Goal: Task Accomplishment & Management: Manage account settings

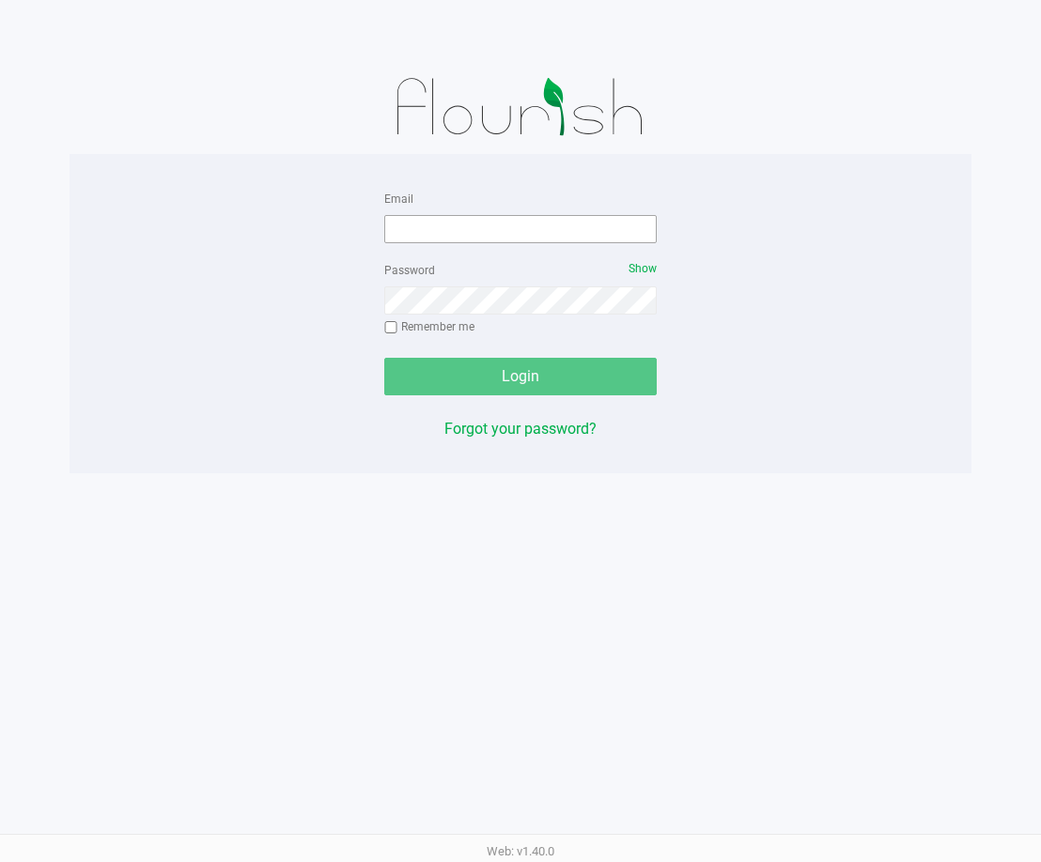
click at [520, 213] on div "Email" at bounding box center [520, 215] width 272 height 56
click at [518, 218] on input "Email" at bounding box center [520, 229] width 272 height 28
type input "[EMAIL_ADDRESS][DOMAIN_NAME]"
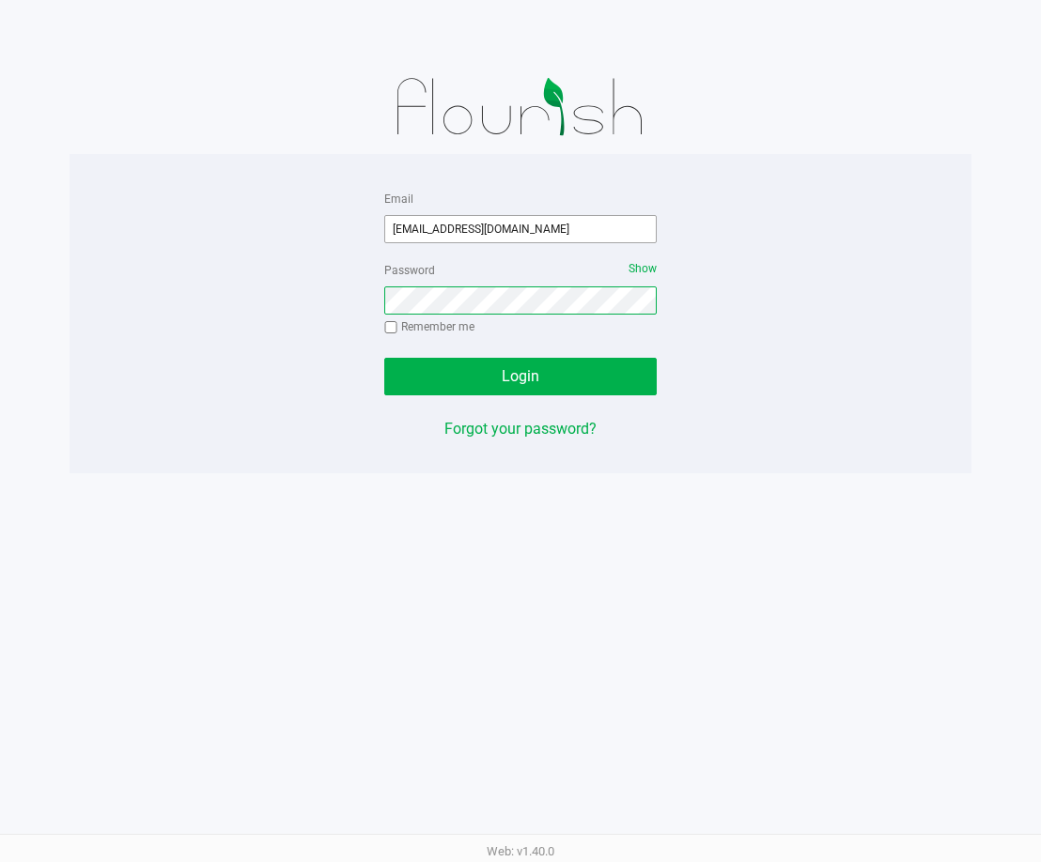
click at [384, 358] on button "Login" at bounding box center [520, 377] width 272 height 38
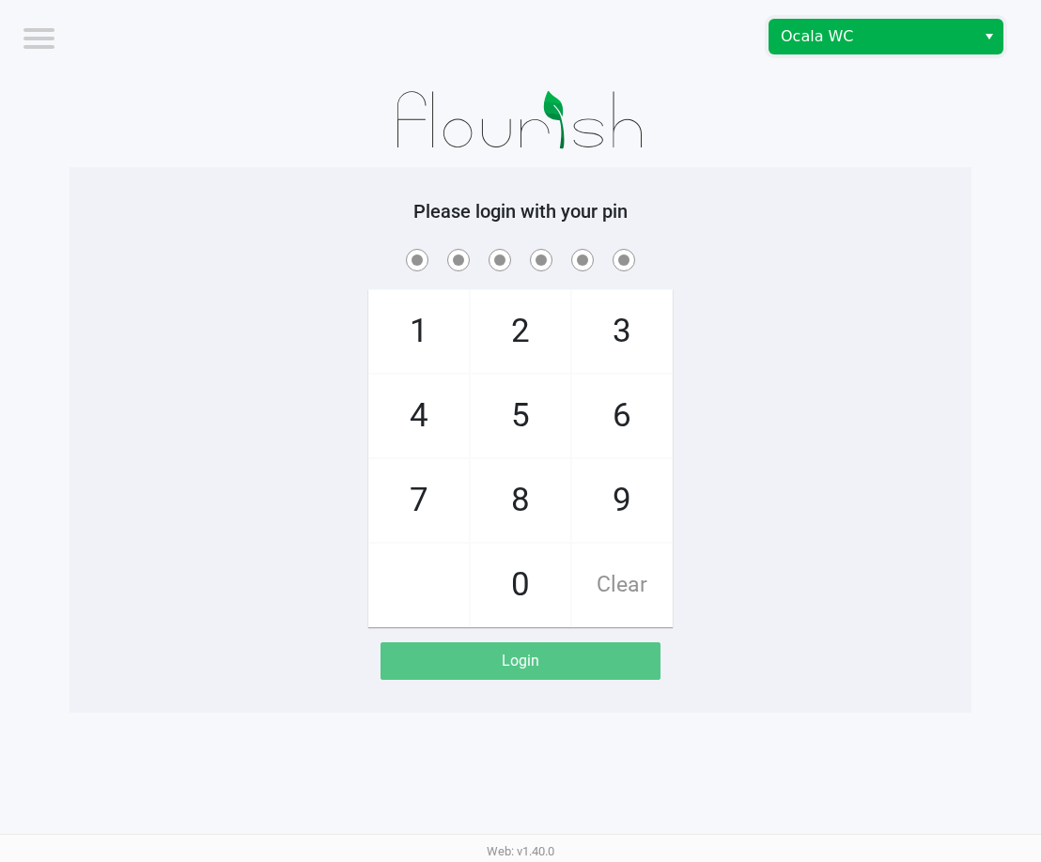
click at [890, 40] on span "Ocala WC" at bounding box center [872, 36] width 183 height 23
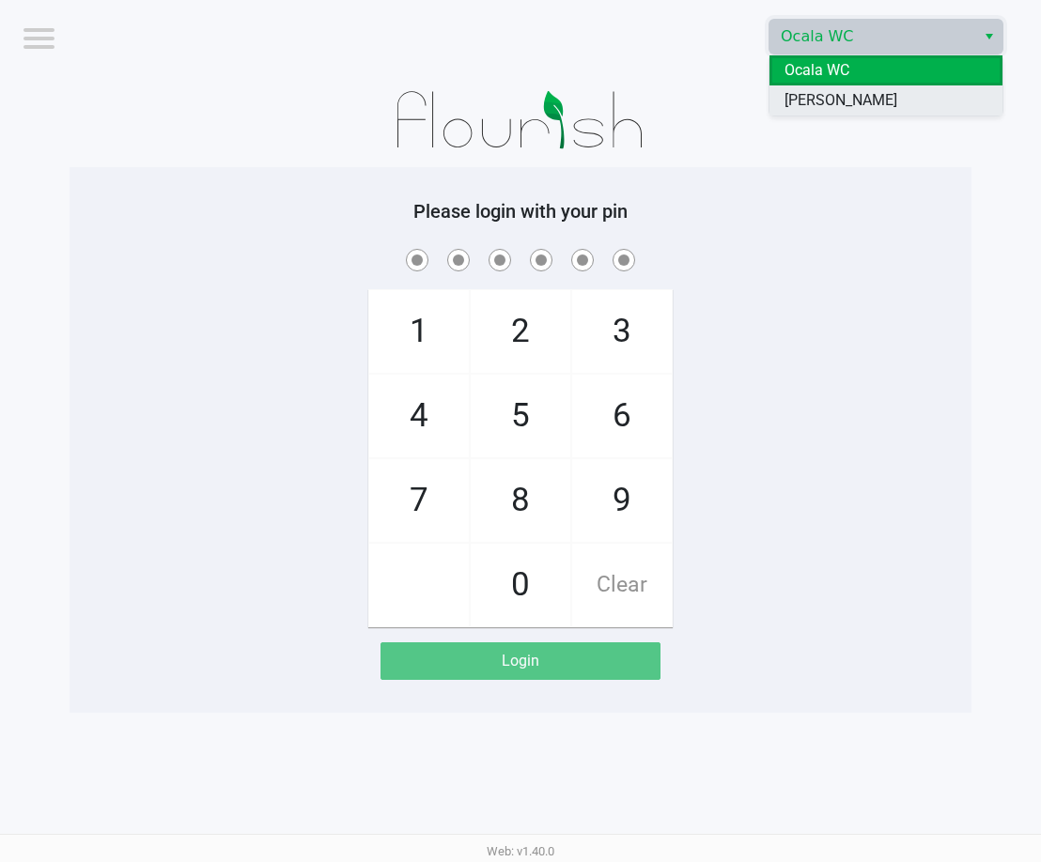
click at [845, 104] on span "[PERSON_NAME]" at bounding box center [840, 100] width 113 height 23
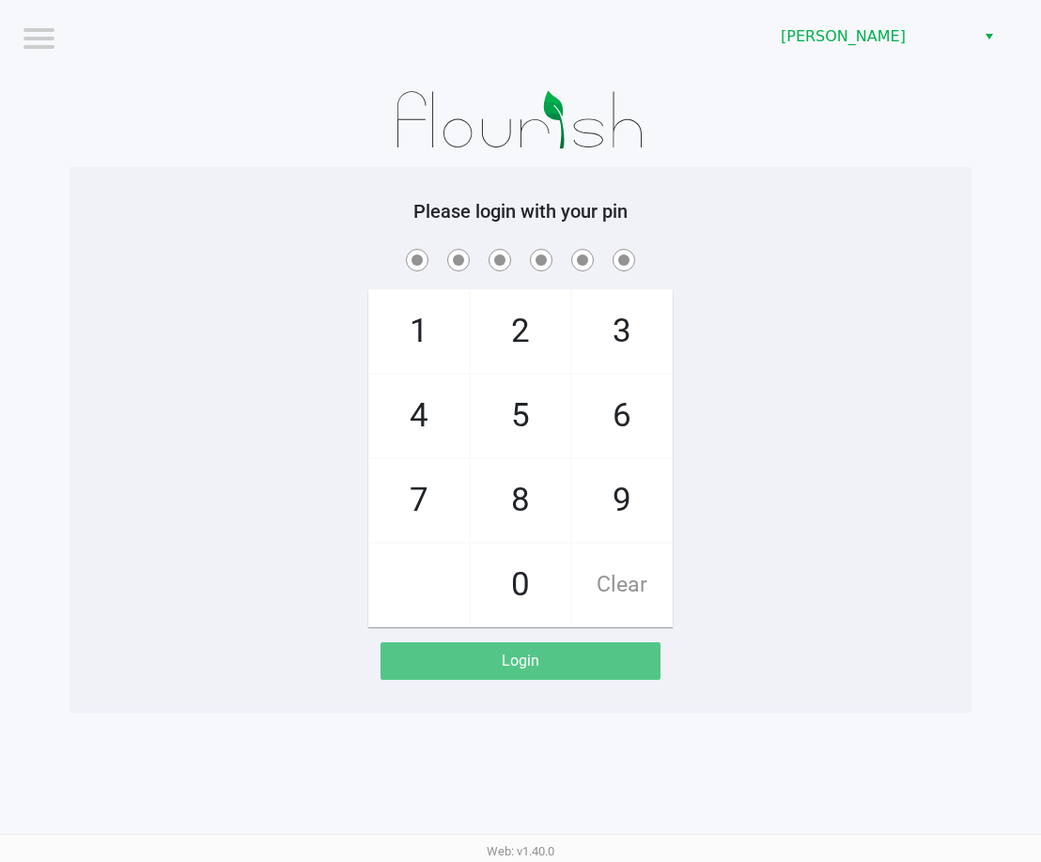
click at [740, 126] on div at bounding box center [521, 120] width 902 height 94
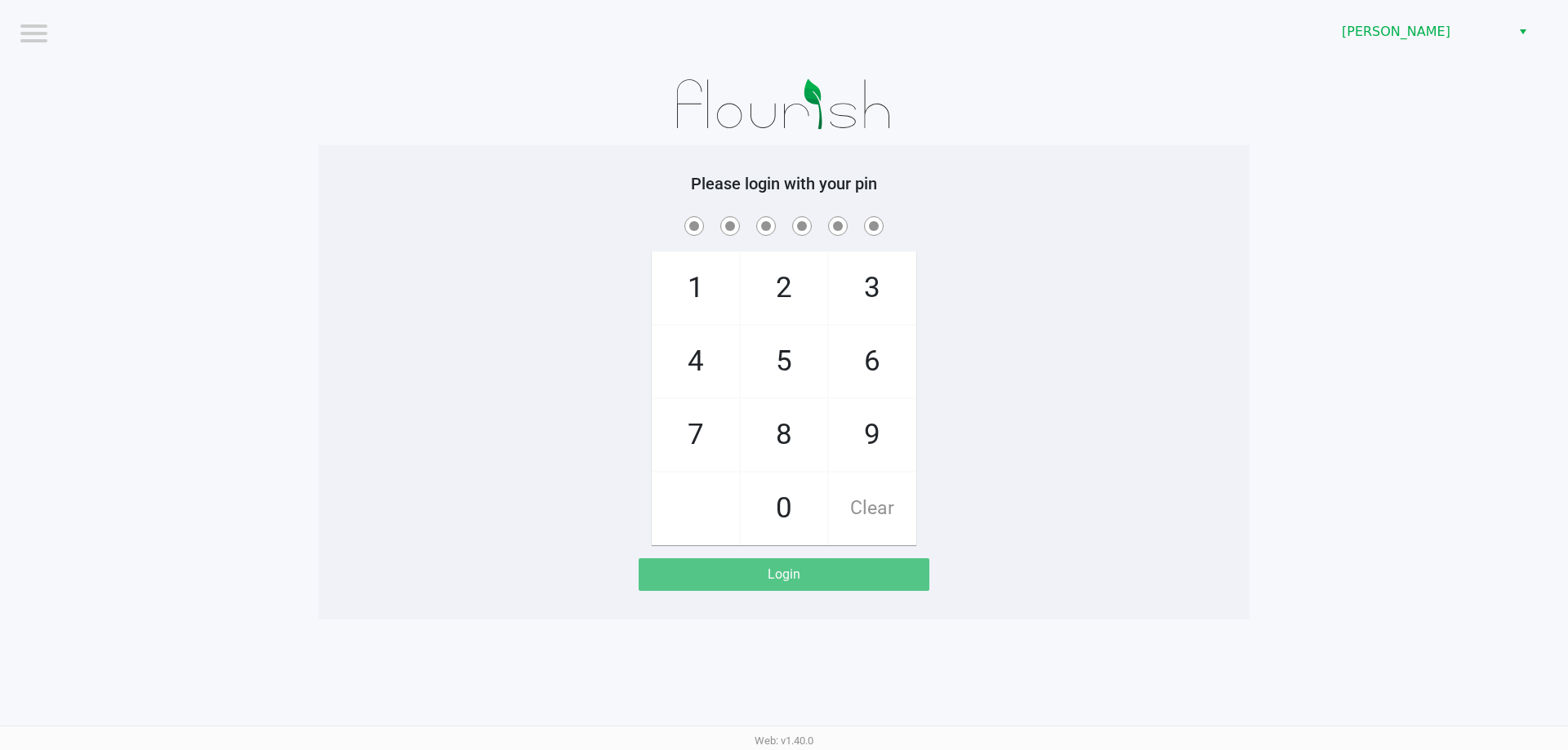
click at [402, 408] on div "1 4 7 2 5 8 0 3 6 9 Clear" at bounding box center [783, 379] width 931 height 332
checkbox input "true"
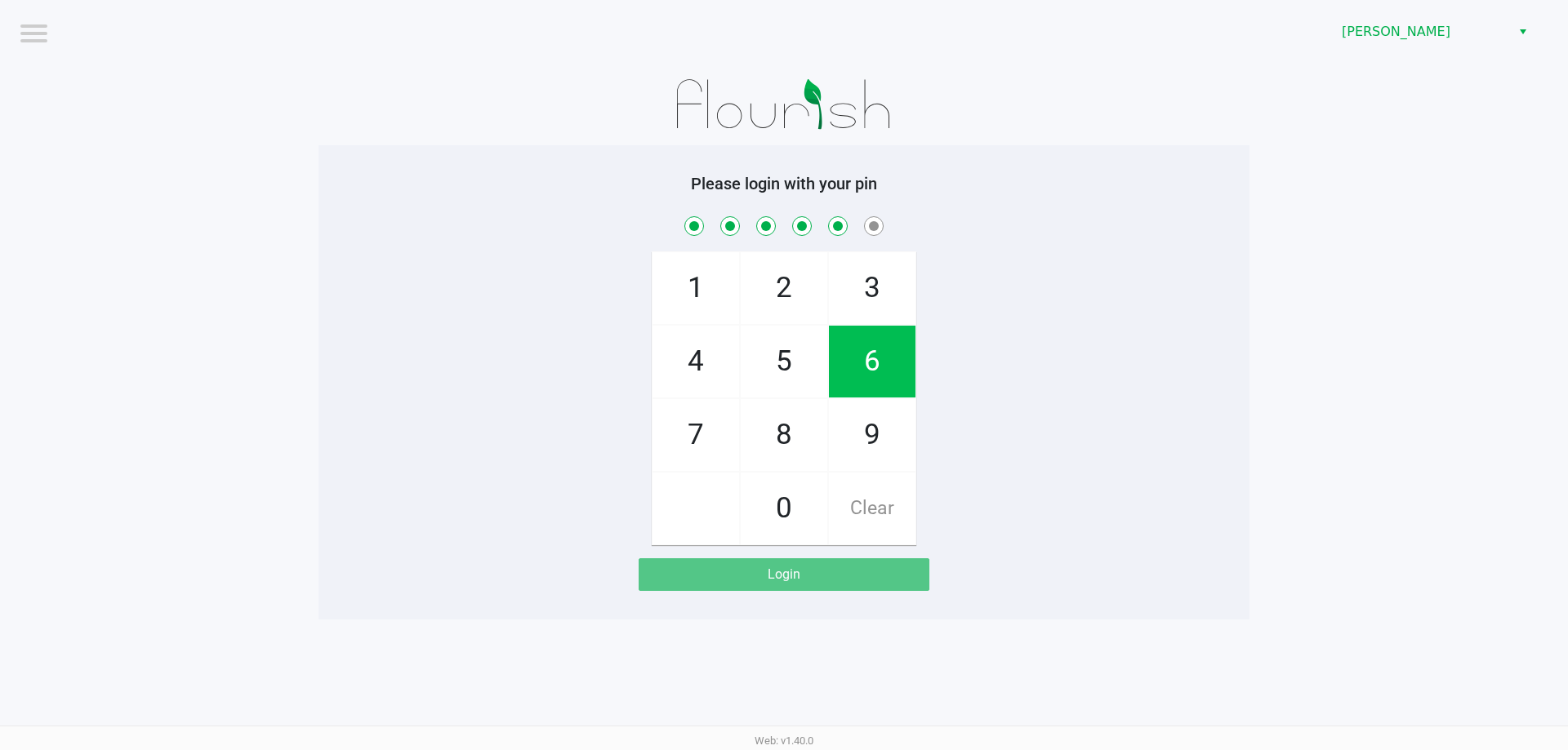
checkbox input "true"
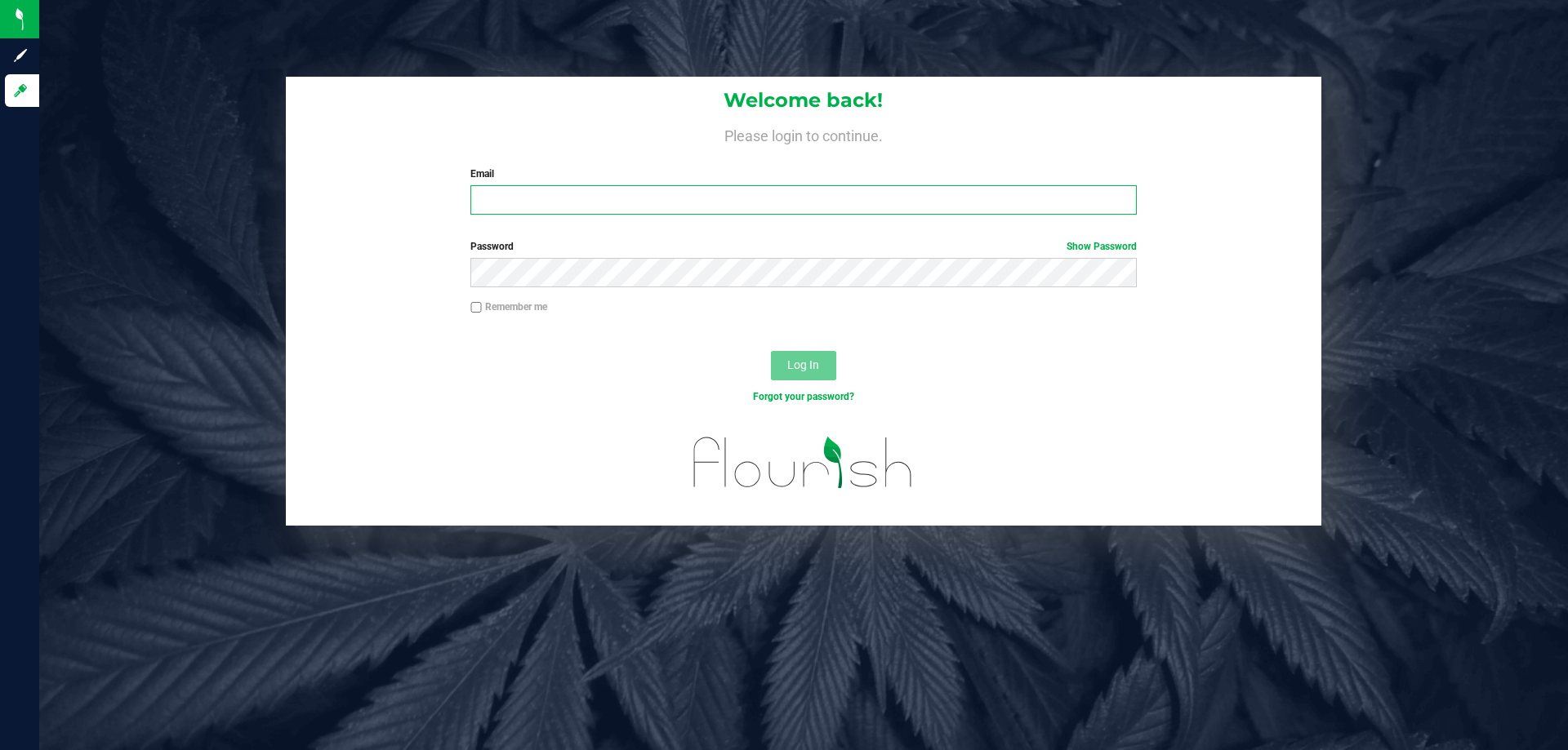
click at [513, 203] on input "Email" at bounding box center [803, 200] width 666 height 30
type input "[EMAIL_ADDRESS][DOMAIN_NAME]"
click at [771, 351] on button "Log In" at bounding box center [803, 366] width 65 height 30
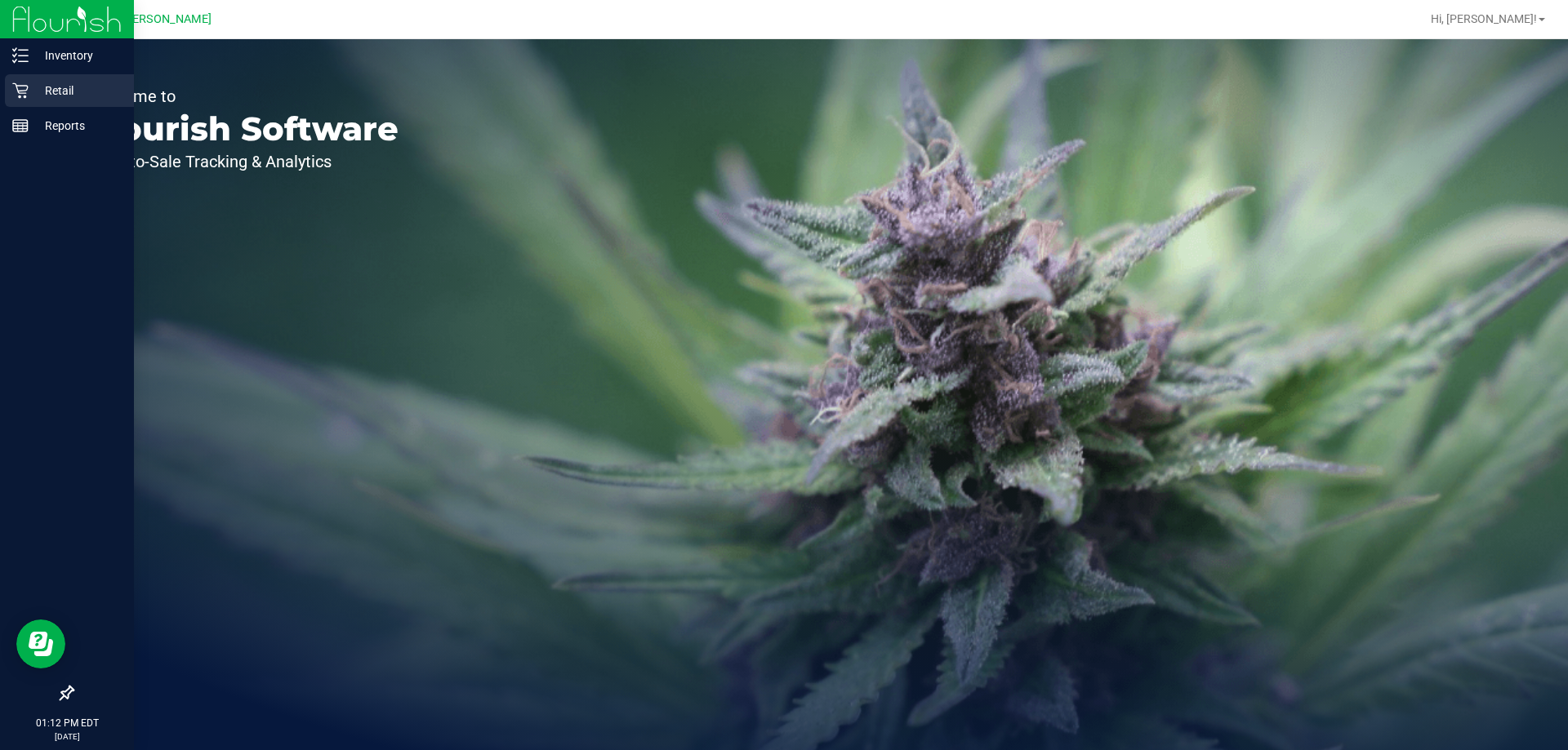
click at [21, 93] on icon at bounding box center [20, 91] width 16 height 16
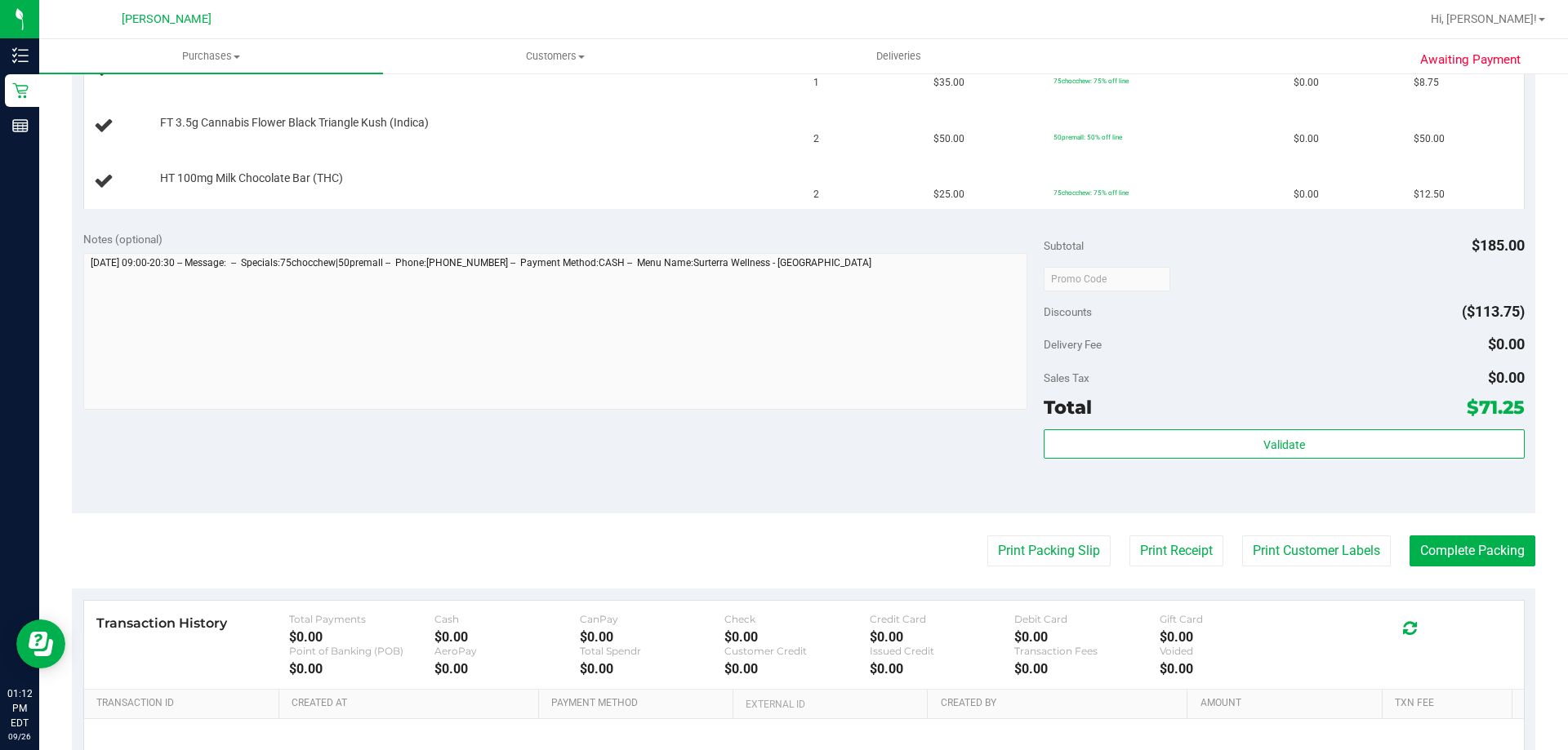
scroll to position [572, 0]
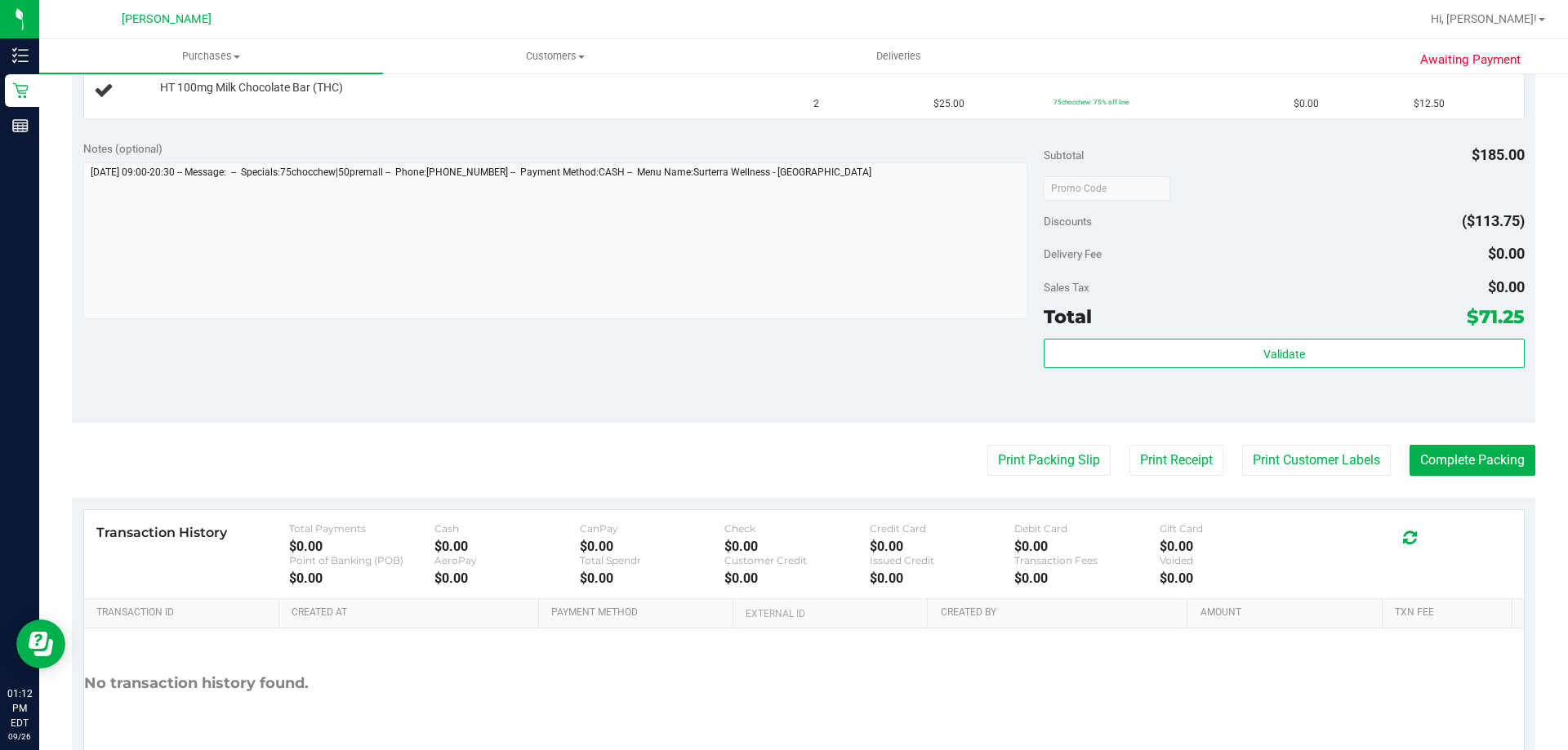
click at [1034, 479] on purchase-details "Back Edit Purchase Cancel Purchase View Profile # 12008950 BioTrack ID: - Submi…" at bounding box center [803, 160] width 1463 height 1287
click at [1013, 460] on button "Print Packing Slip" at bounding box center [1049, 461] width 123 height 31
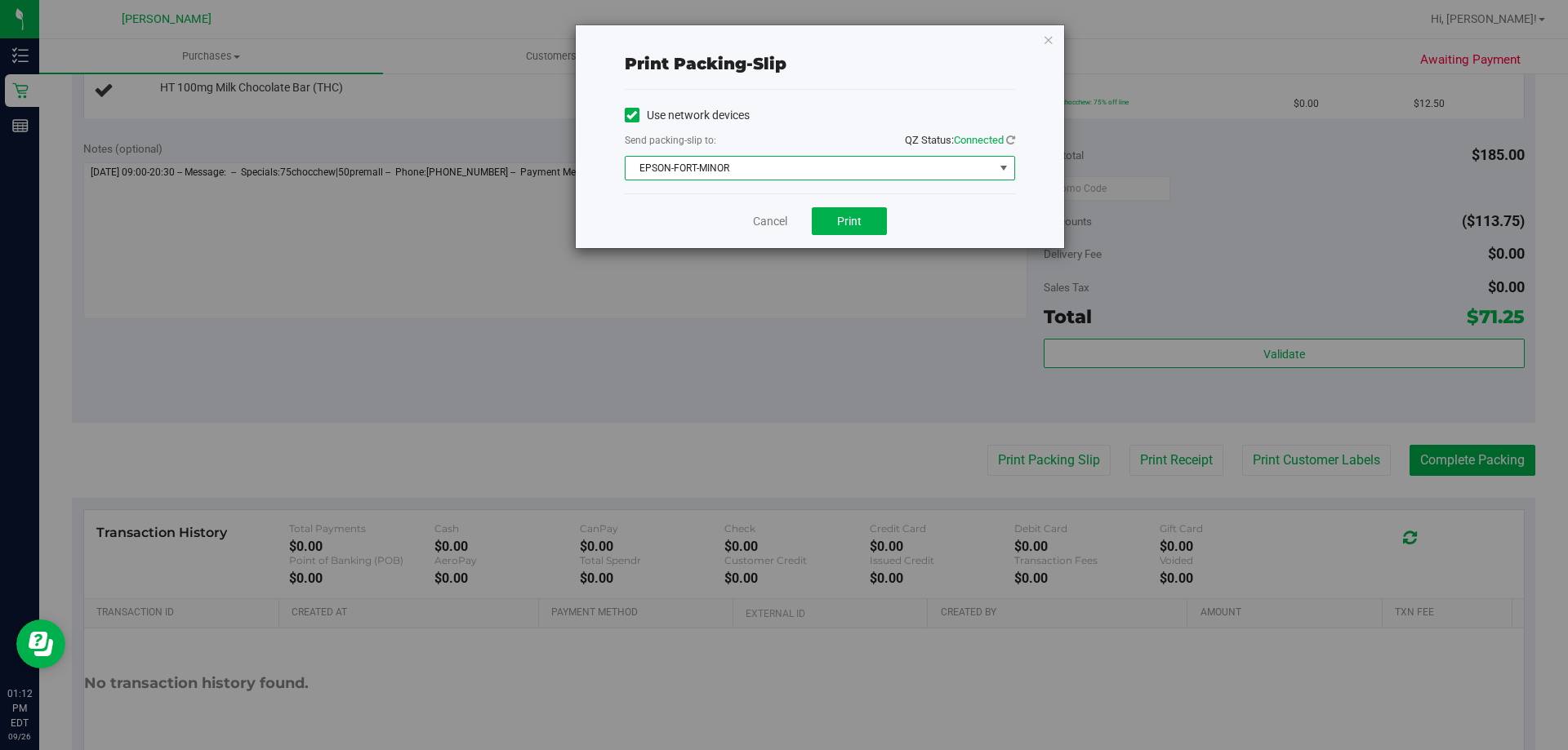
click at [747, 171] on span "EPSON-FORT-MINOR" at bounding box center [810, 168] width 369 height 23
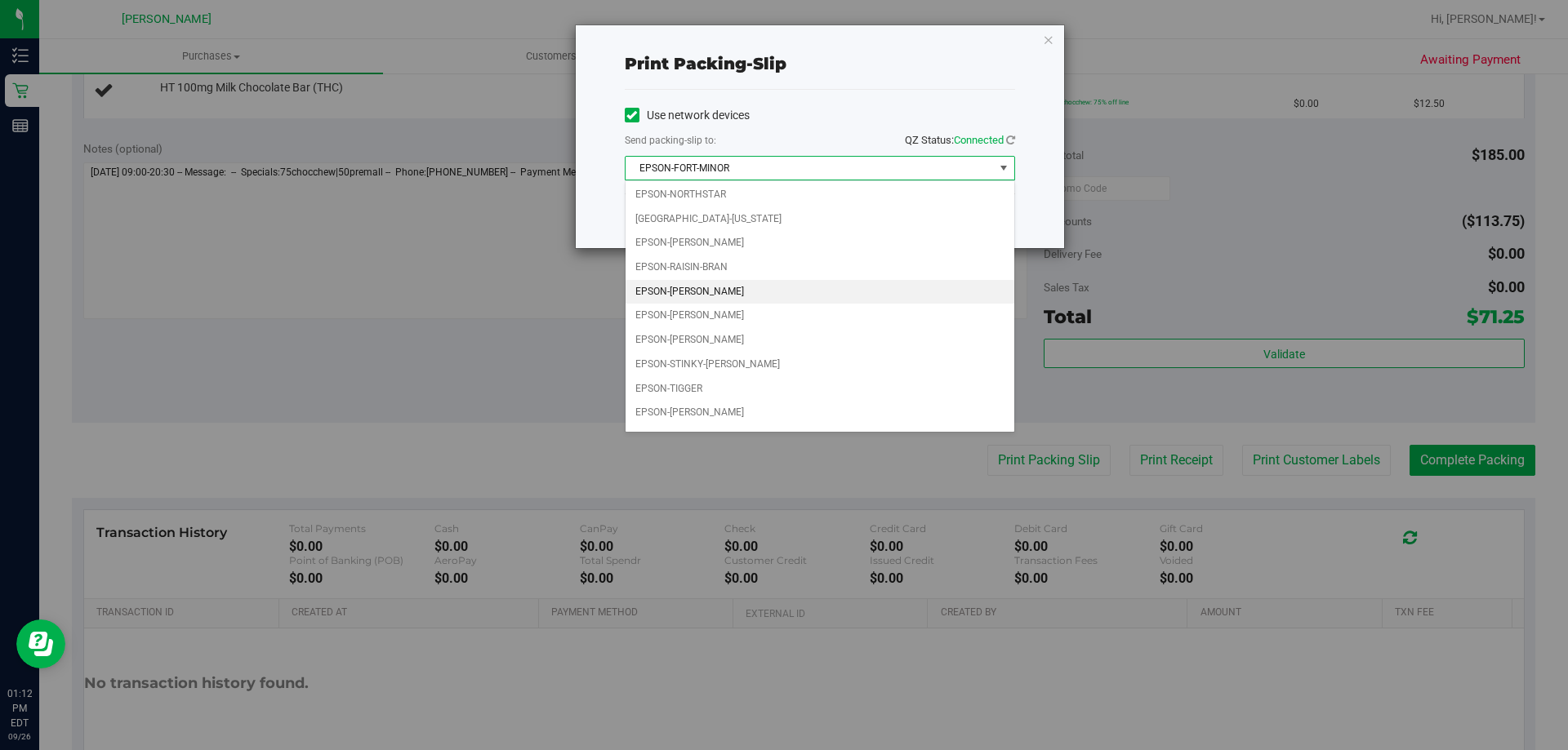
scroll to position [70, 0]
click at [738, 226] on li "EPSON-PATSY-CLINE" at bounding box center [820, 222] width 389 height 24
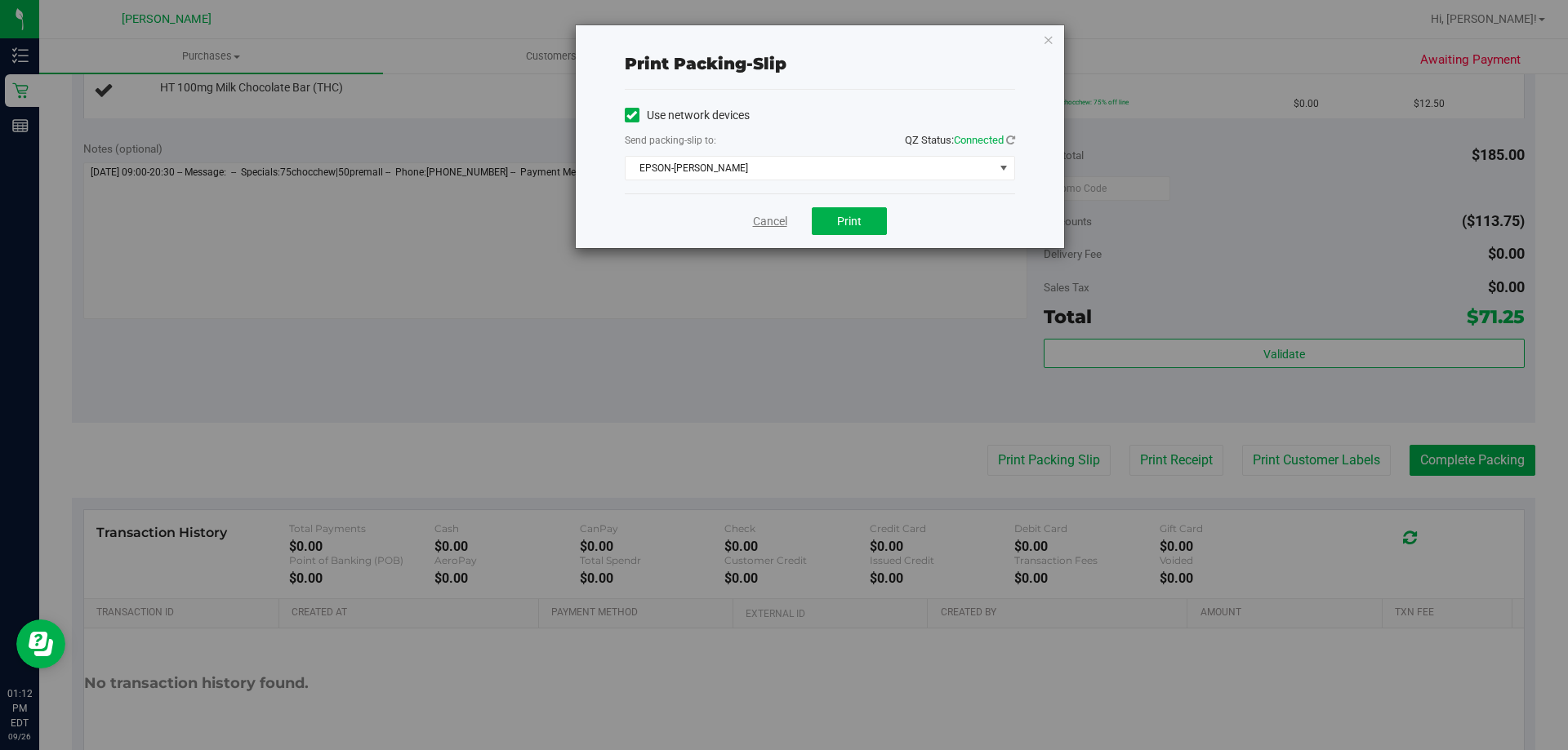
click at [783, 219] on link "Cancel" at bounding box center [769, 222] width 34 height 17
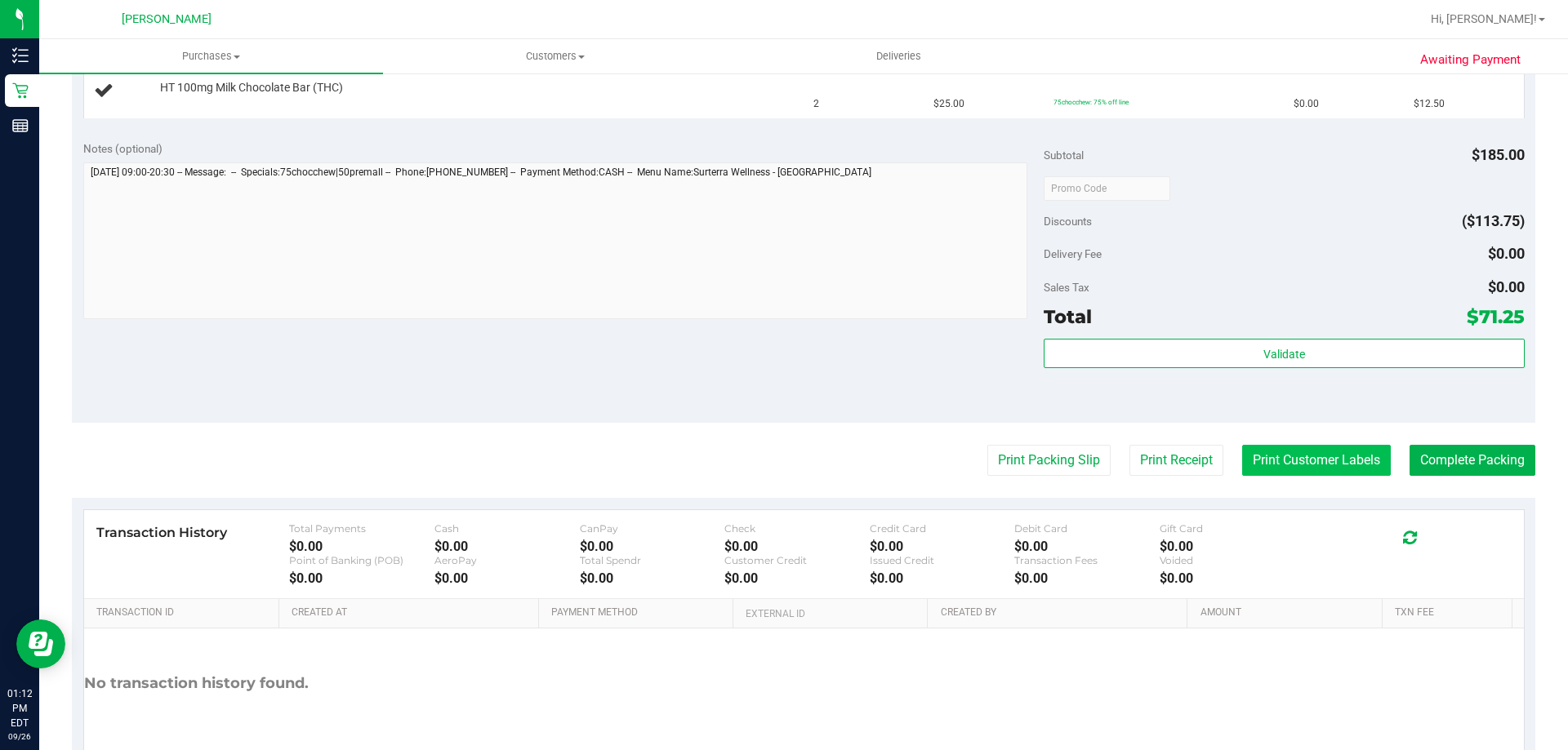
click at [1271, 466] on button "Print Customer Labels" at bounding box center [1316, 461] width 149 height 31
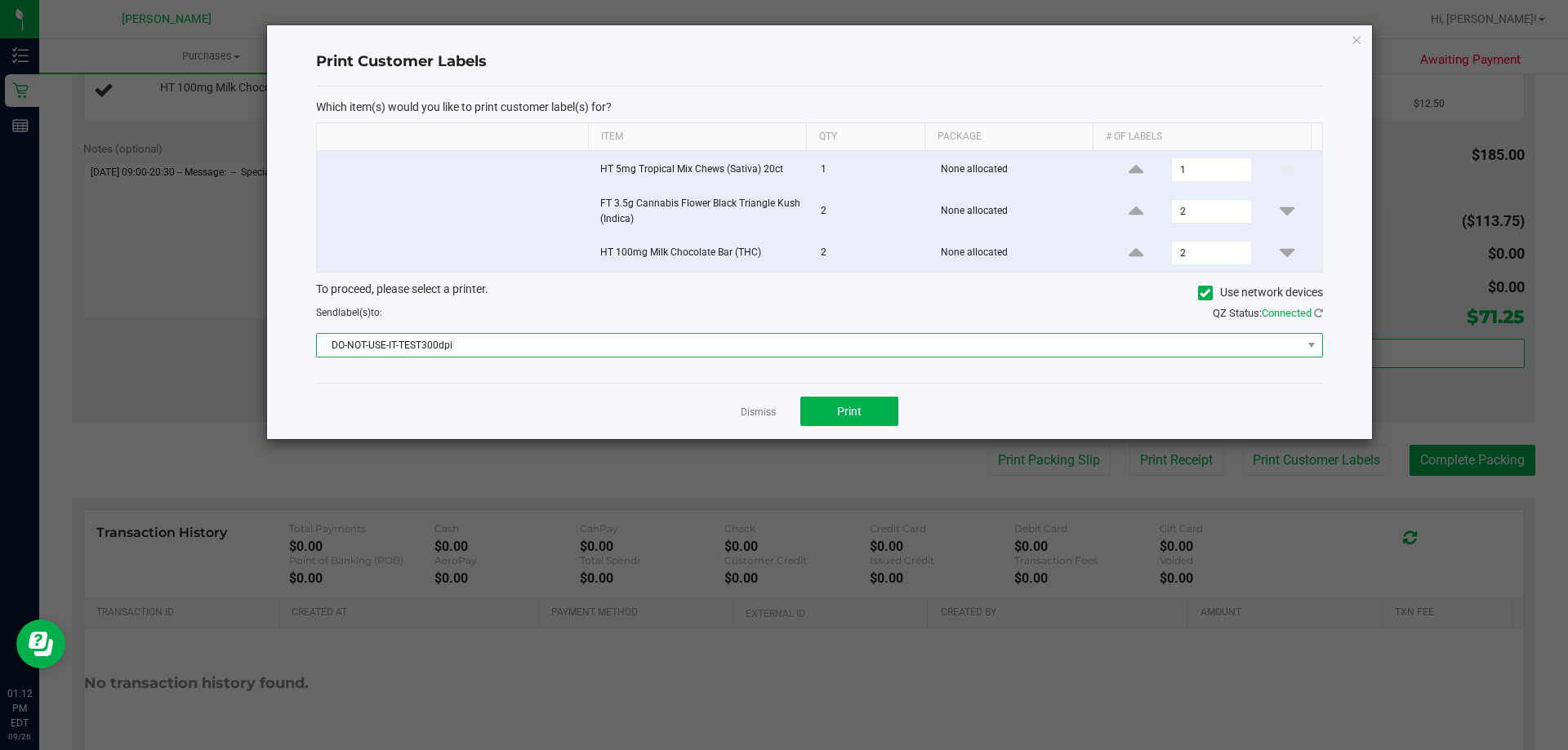
click at [651, 338] on span "DO-NOT-USE-IT-TEST300dpi" at bounding box center [809, 345] width 985 height 23
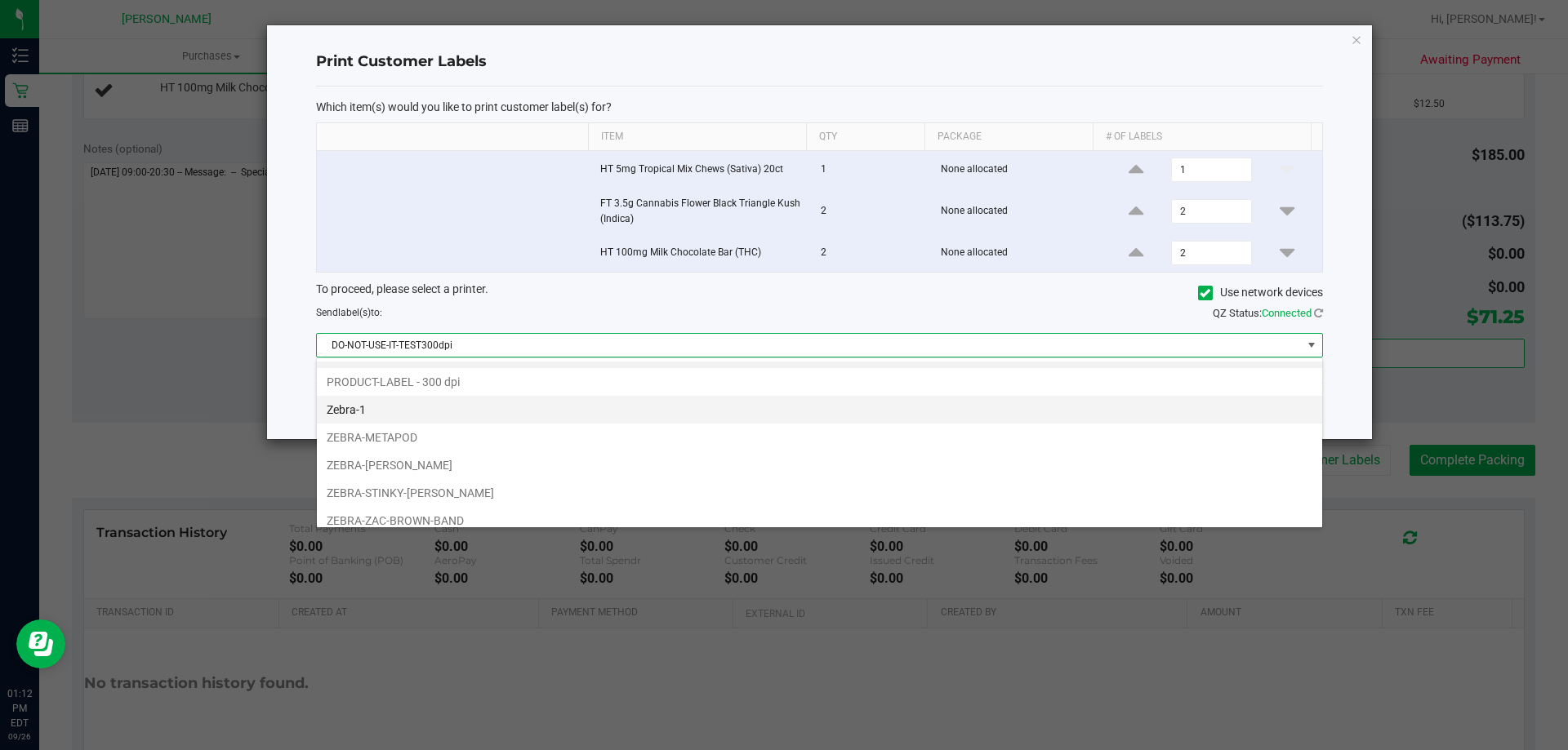
scroll to position [31, 0]
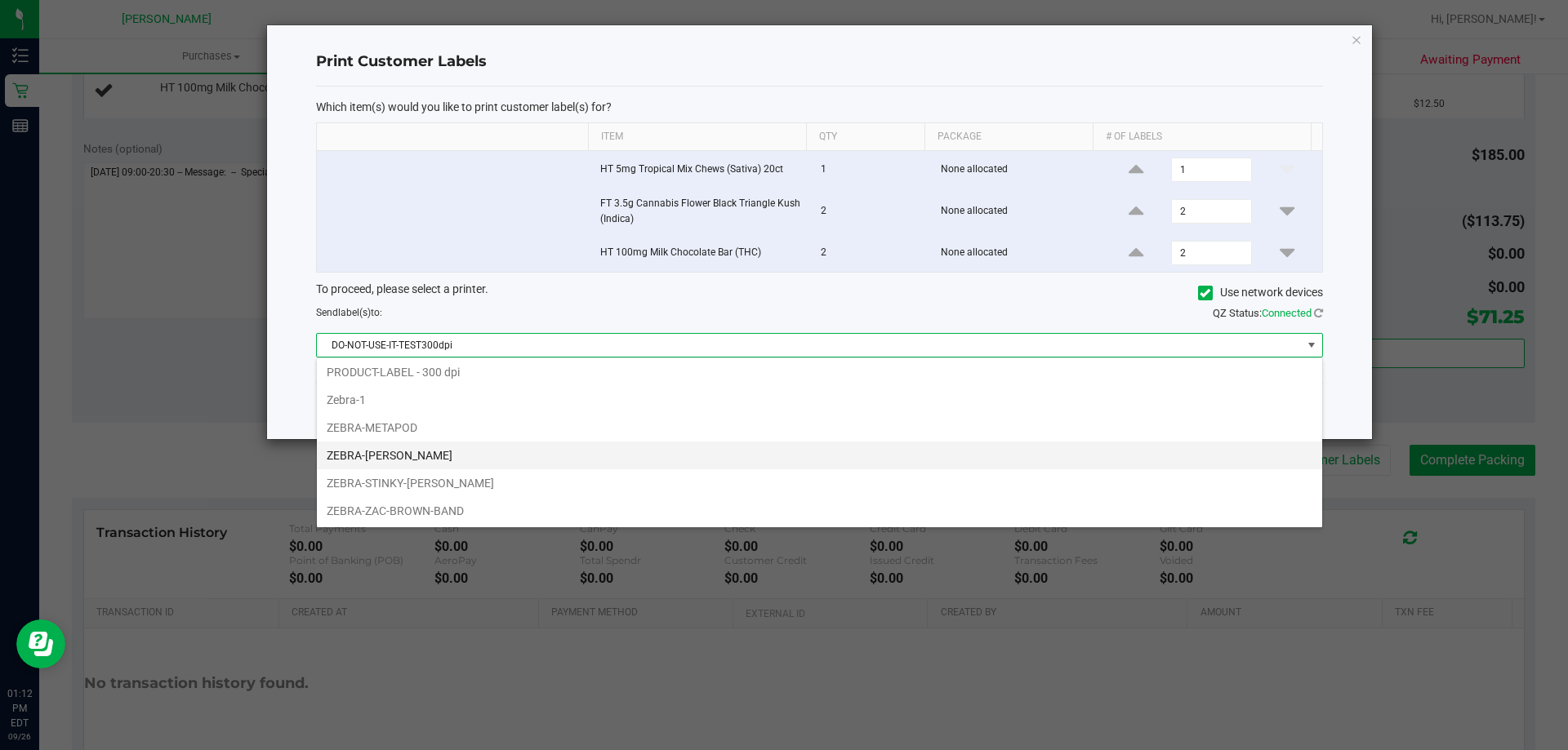
click at [349, 461] on li "ZEBRA-PATSY-CLINE" at bounding box center [820, 455] width 1005 height 28
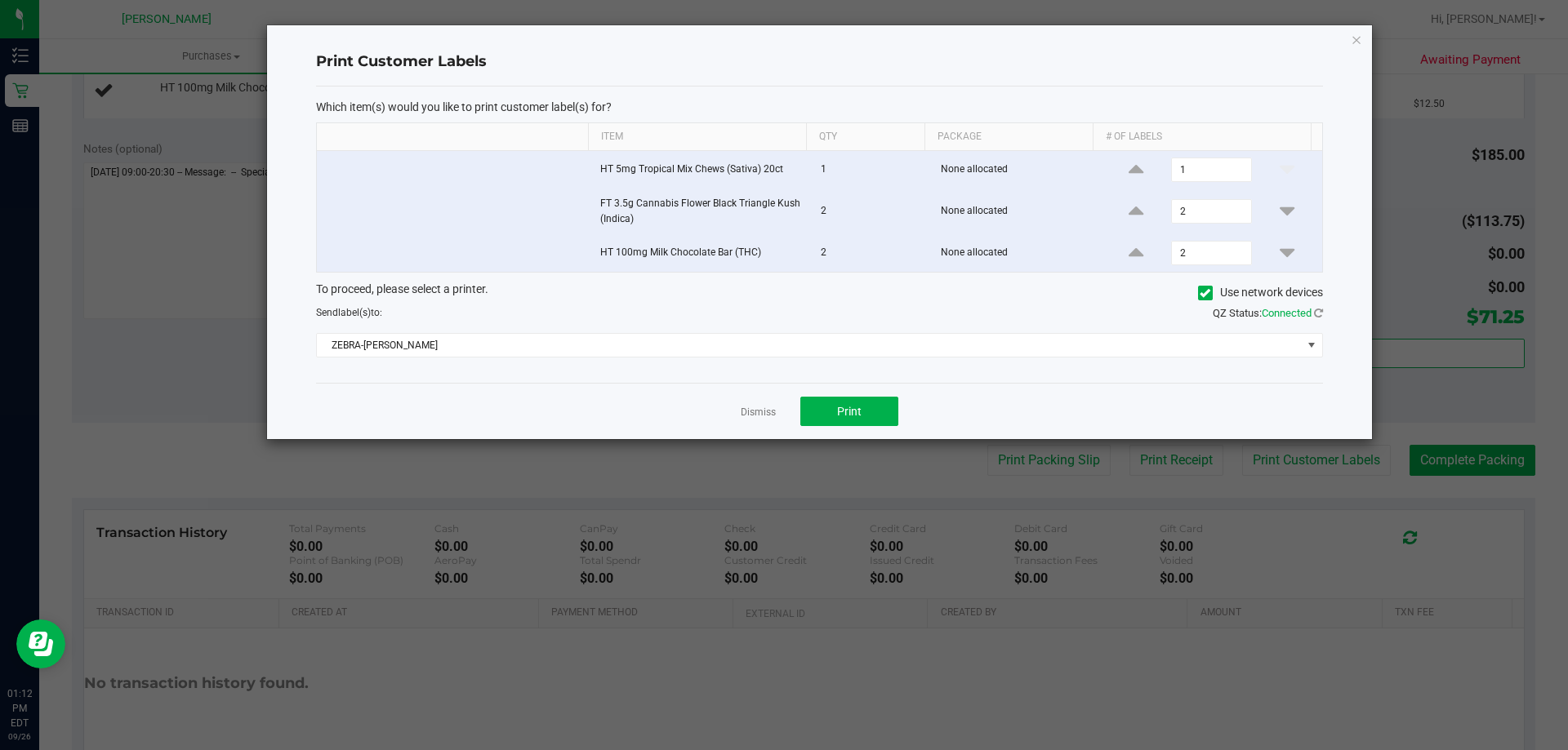
click at [764, 400] on div "Dismiss Print" at bounding box center [820, 411] width 1007 height 56
click at [764, 404] on app-cancel-button "Dismiss" at bounding box center [758, 412] width 35 height 17
click at [762, 411] on link "Dismiss" at bounding box center [758, 413] width 35 height 14
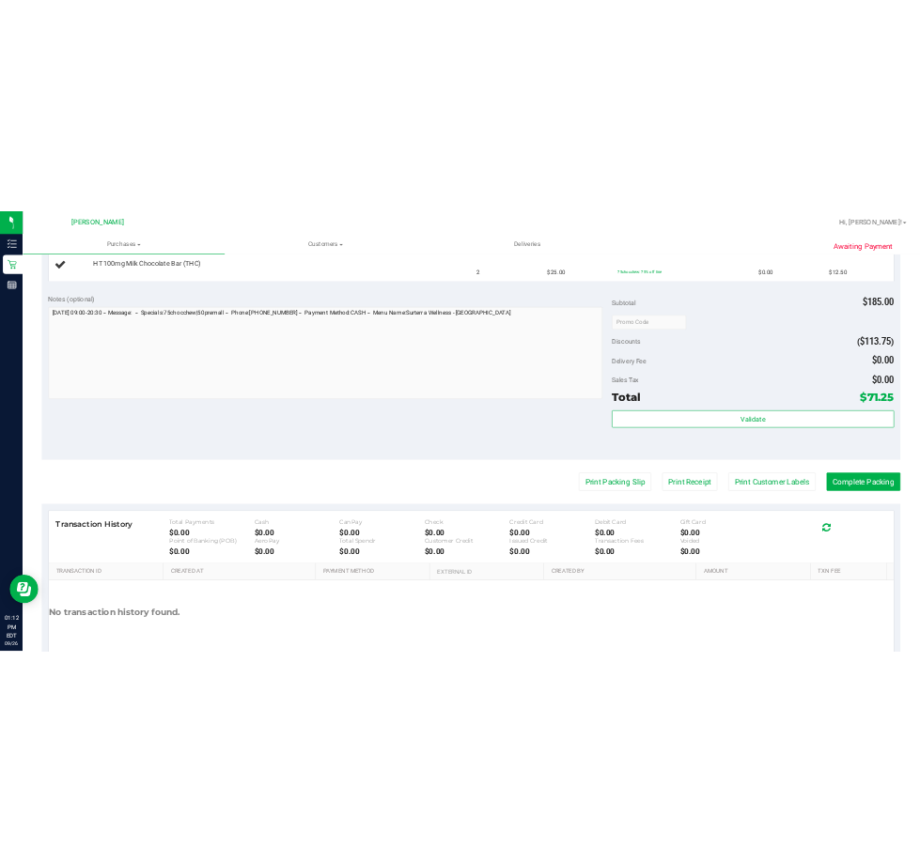
scroll to position [0, 0]
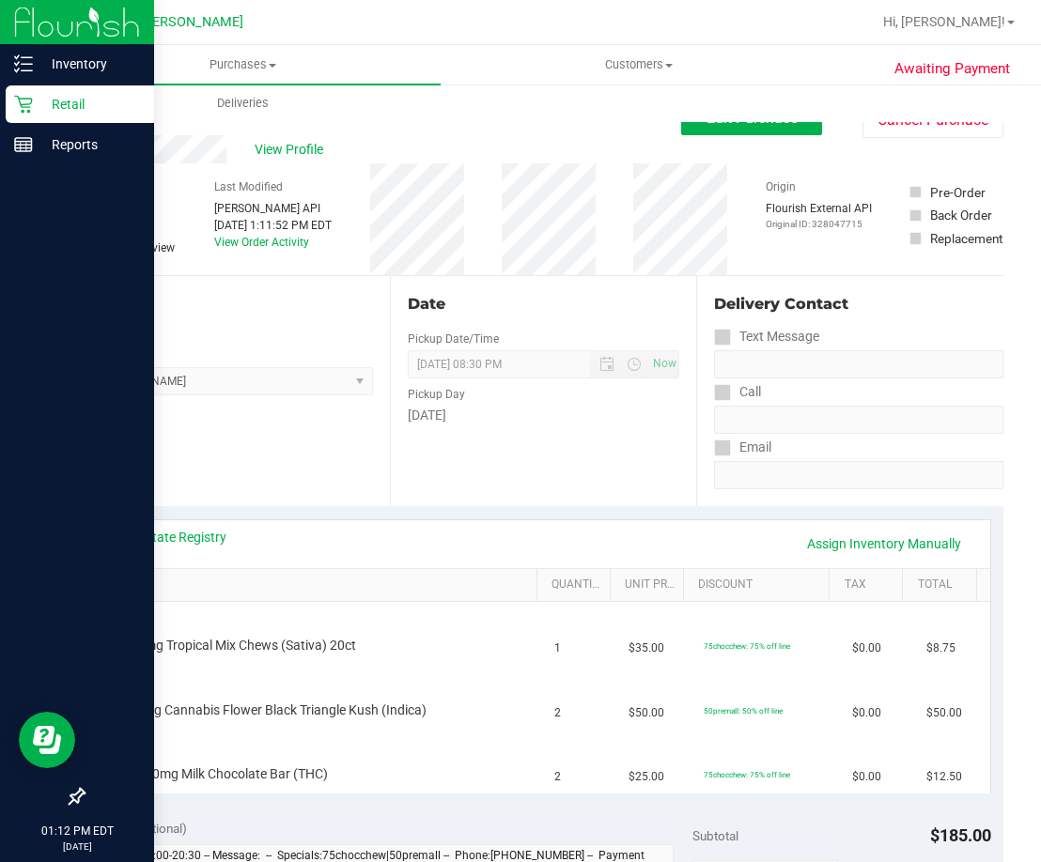
click at [39, 99] on p "Retail" at bounding box center [89, 104] width 113 height 23
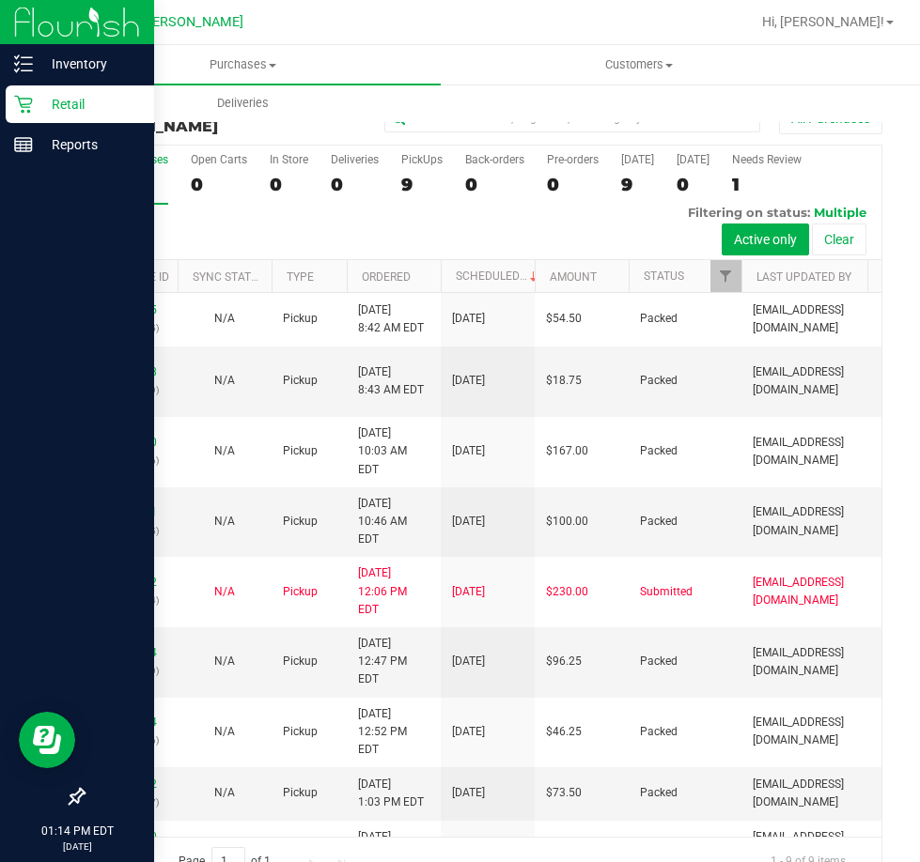
click at [30, 93] on div "Retail" at bounding box center [80, 104] width 148 height 38
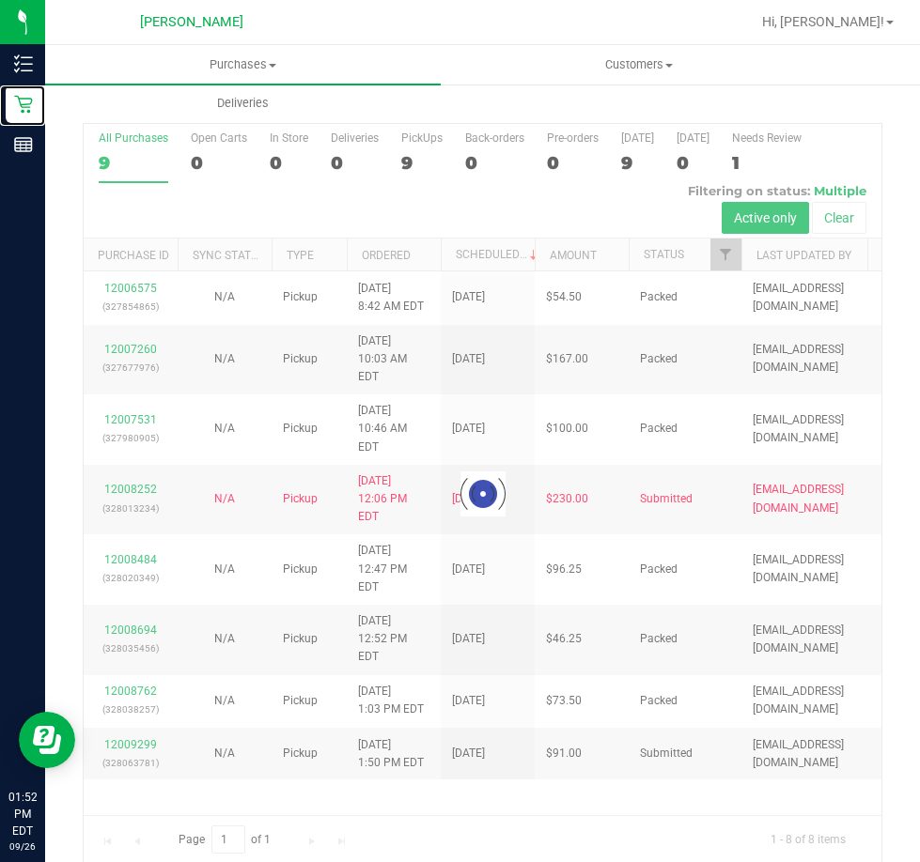
scroll to position [42, 0]
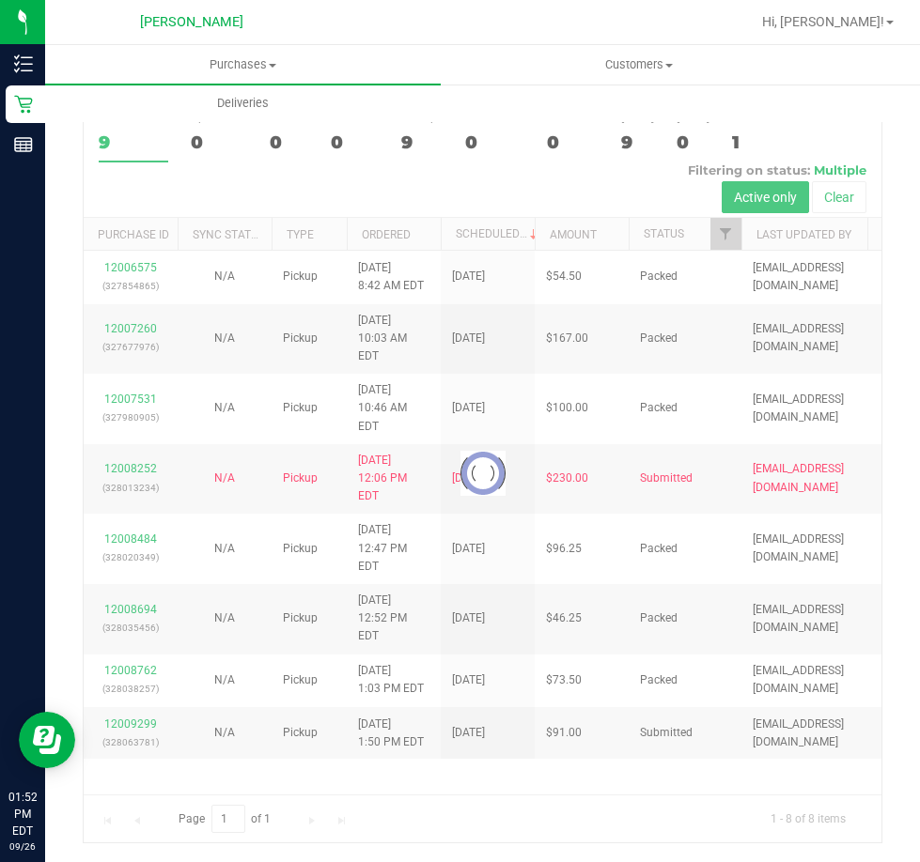
click at [122, 708] on div at bounding box center [483, 472] width 798 height 739
click at [132, 706] on div at bounding box center [483, 472] width 798 height 739
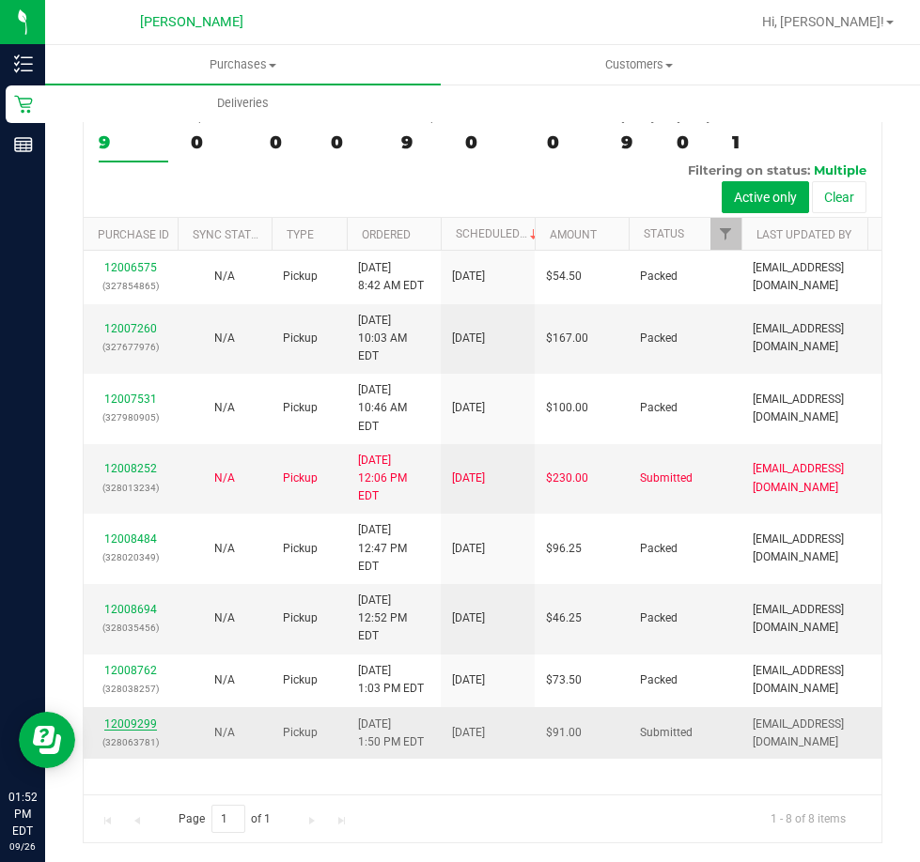
click at [132, 718] on link "12009299" at bounding box center [130, 724] width 53 height 13
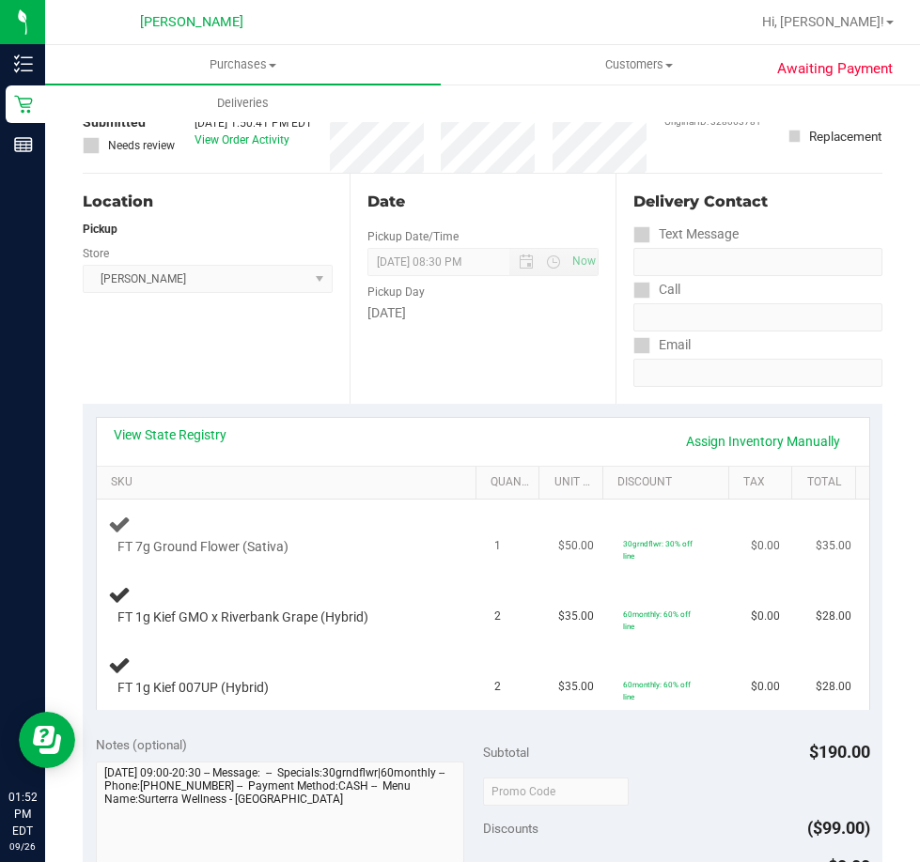
scroll to position [136, 0]
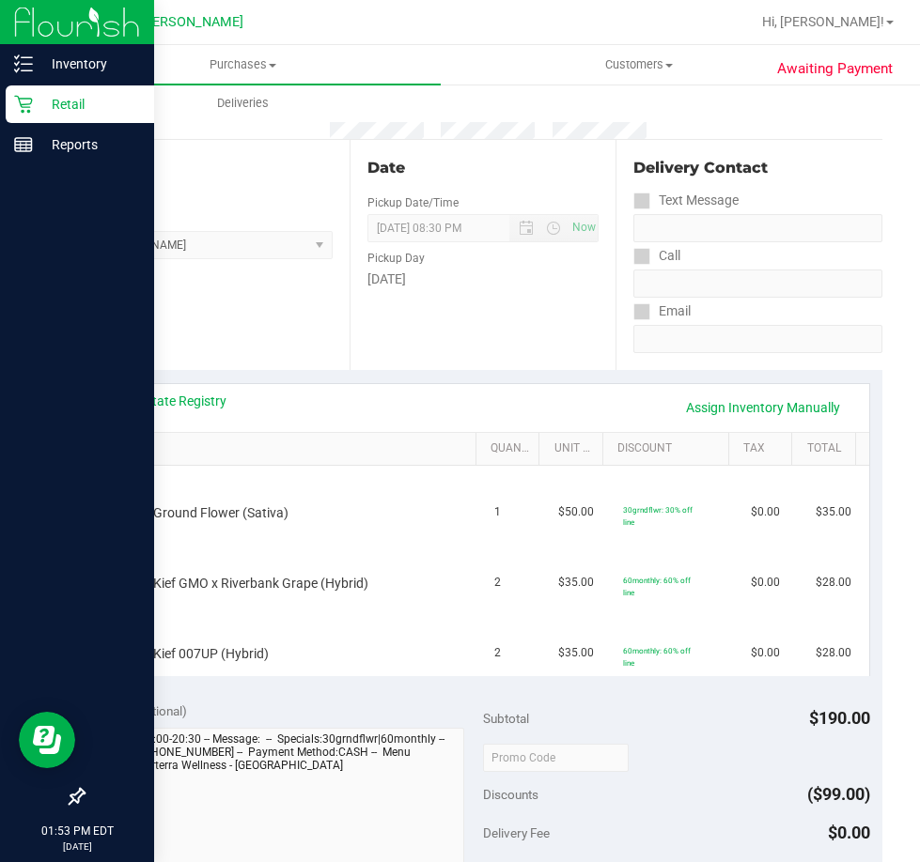
click at [47, 101] on p "Retail" at bounding box center [89, 104] width 113 height 23
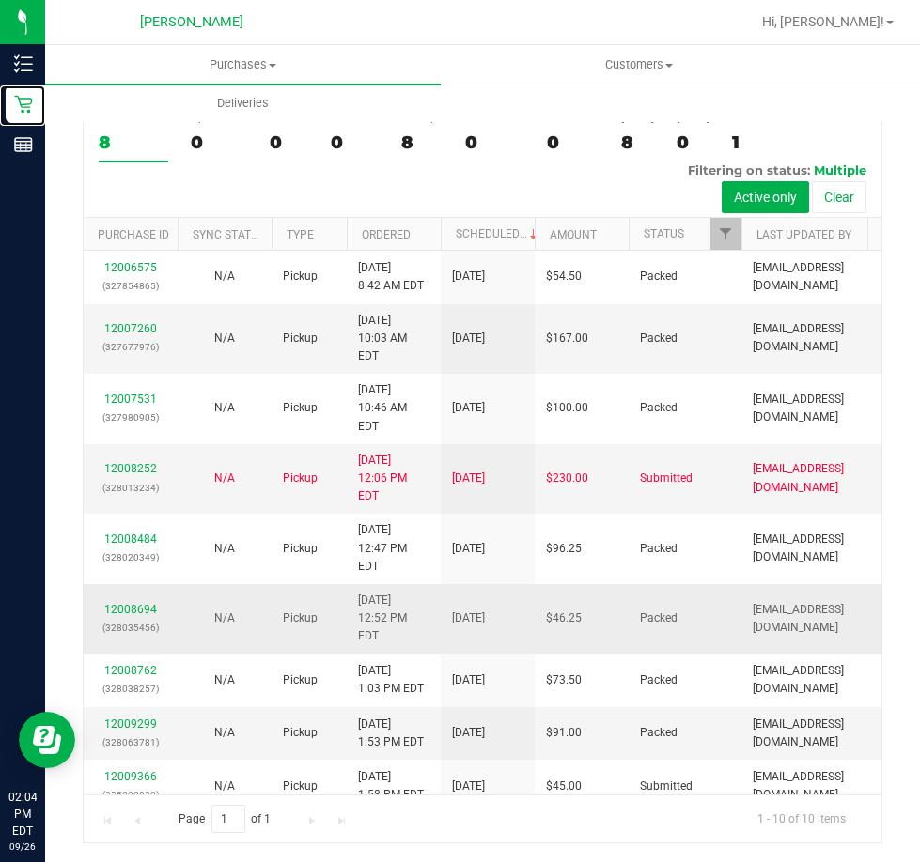
scroll to position [62, 0]
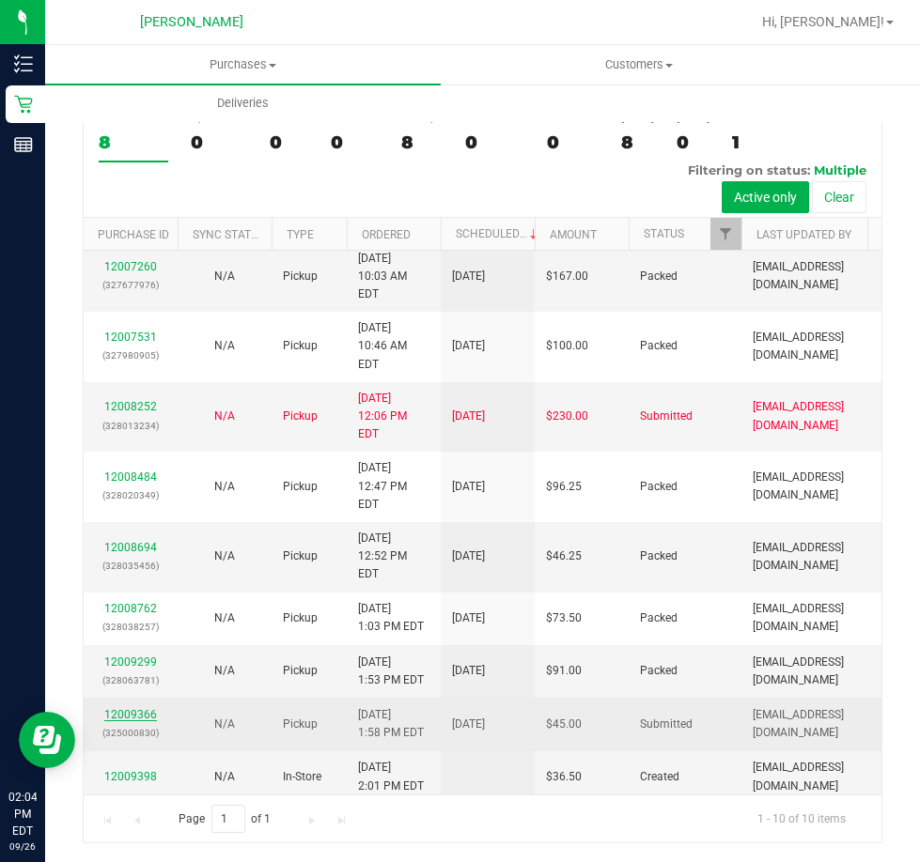
click at [128, 708] on link "12009366" at bounding box center [130, 714] width 53 height 13
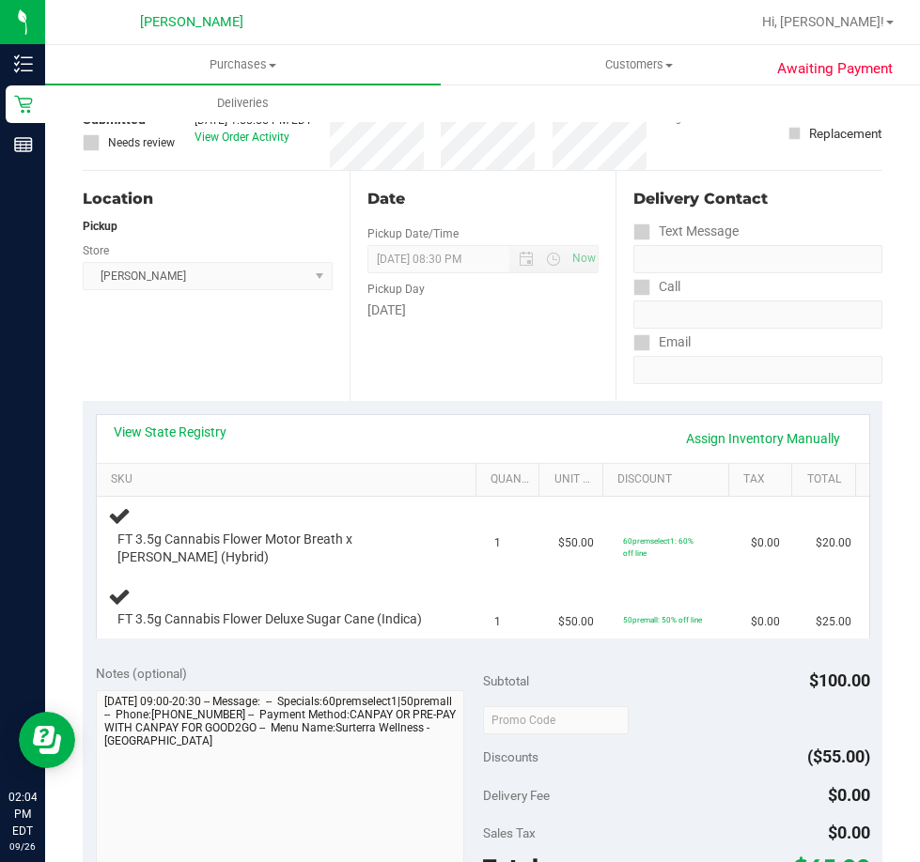
scroll to position [376, 0]
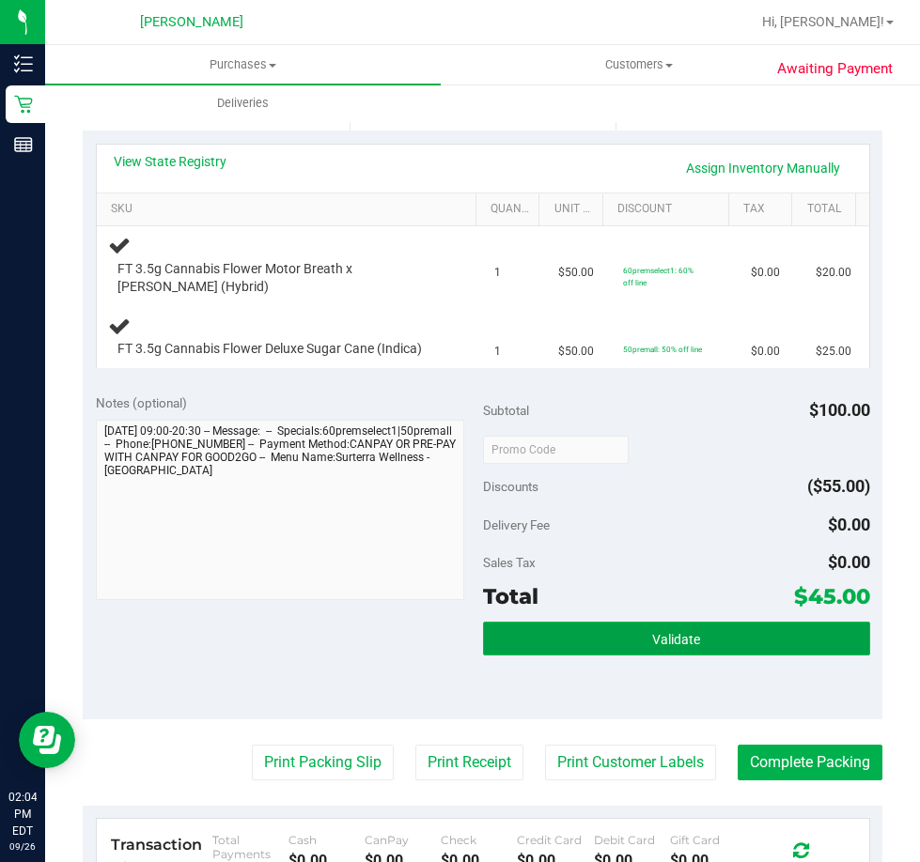
click at [668, 629] on button "Validate" at bounding box center [676, 639] width 387 height 34
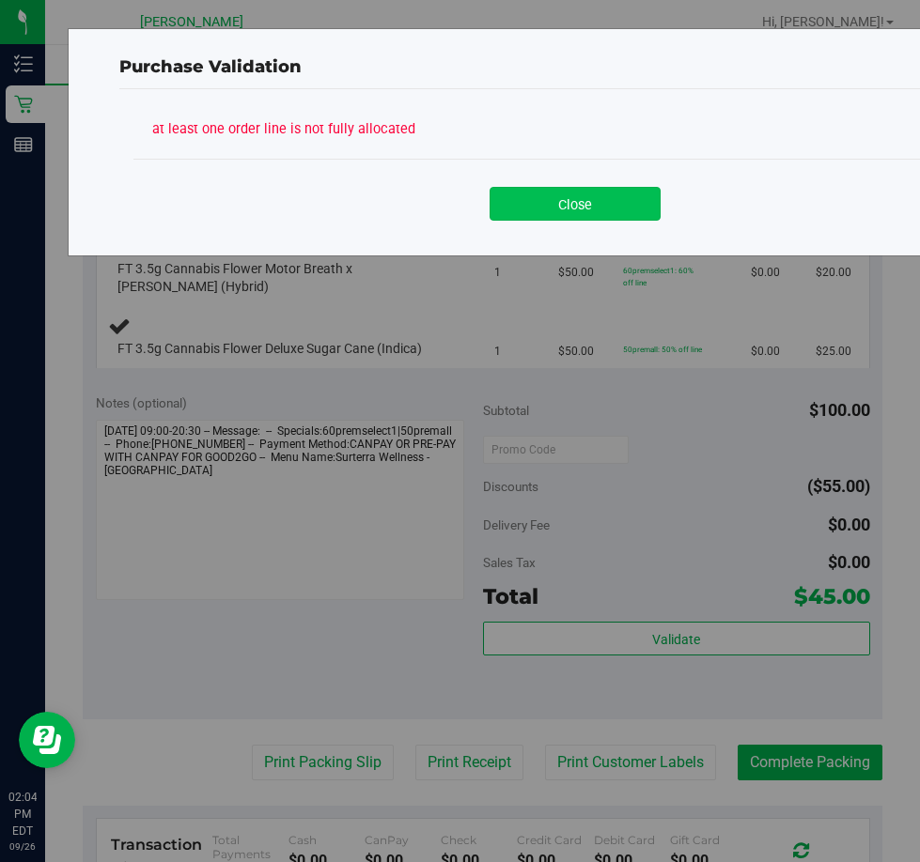
click at [553, 214] on button "Close" at bounding box center [574, 204] width 171 height 34
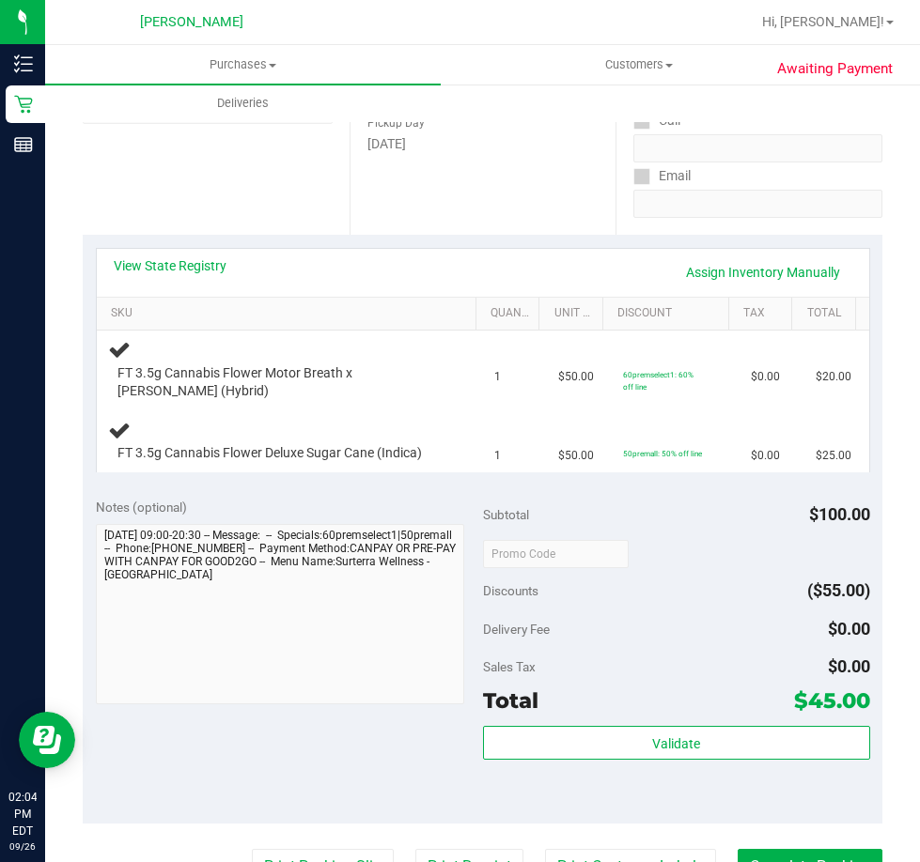
scroll to position [94, 0]
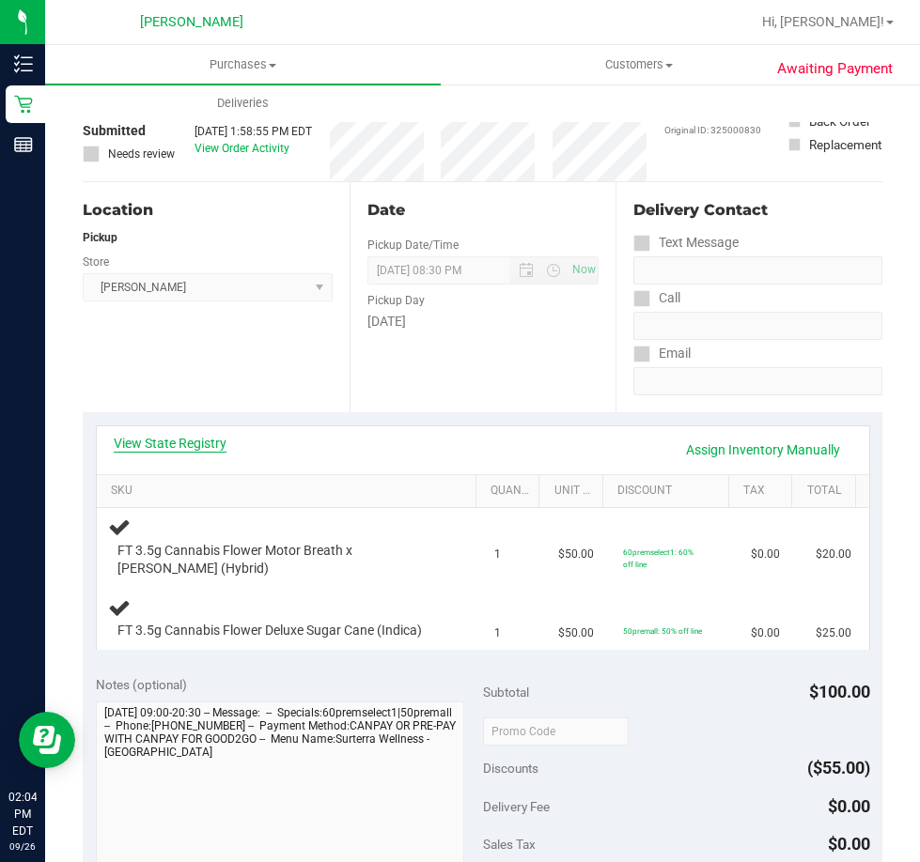
click at [176, 448] on link "View State Registry" at bounding box center [170, 443] width 113 height 19
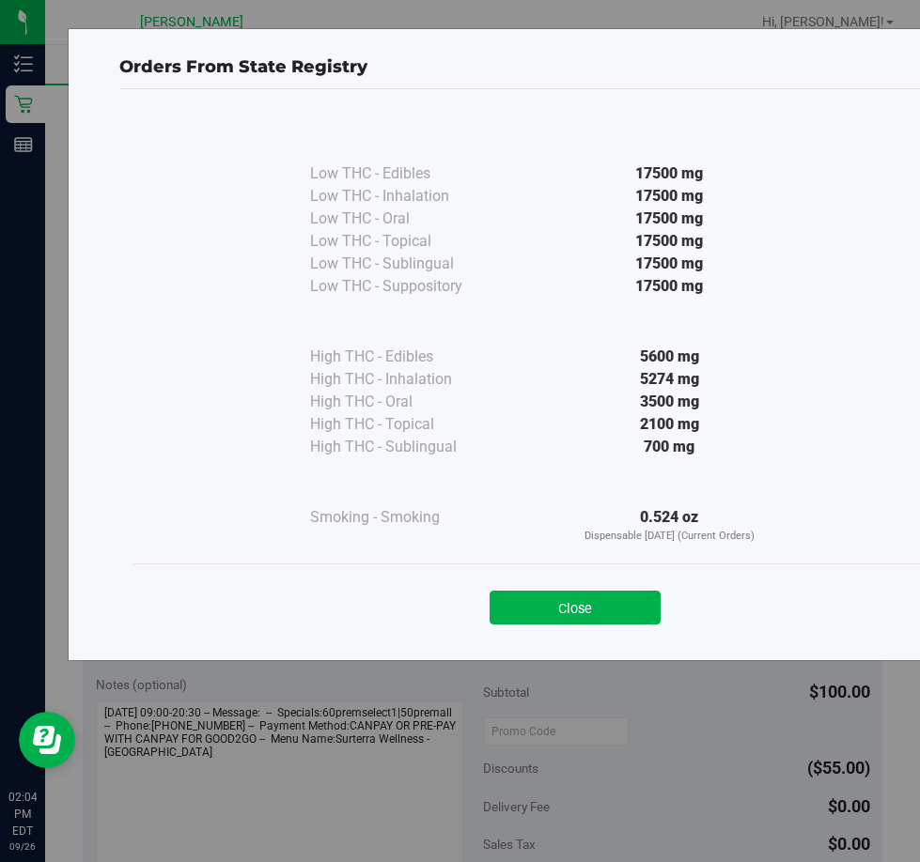
click at [623, 583] on div "Close" at bounding box center [574, 602] width 855 height 47
click at [580, 611] on button "Close" at bounding box center [574, 608] width 171 height 34
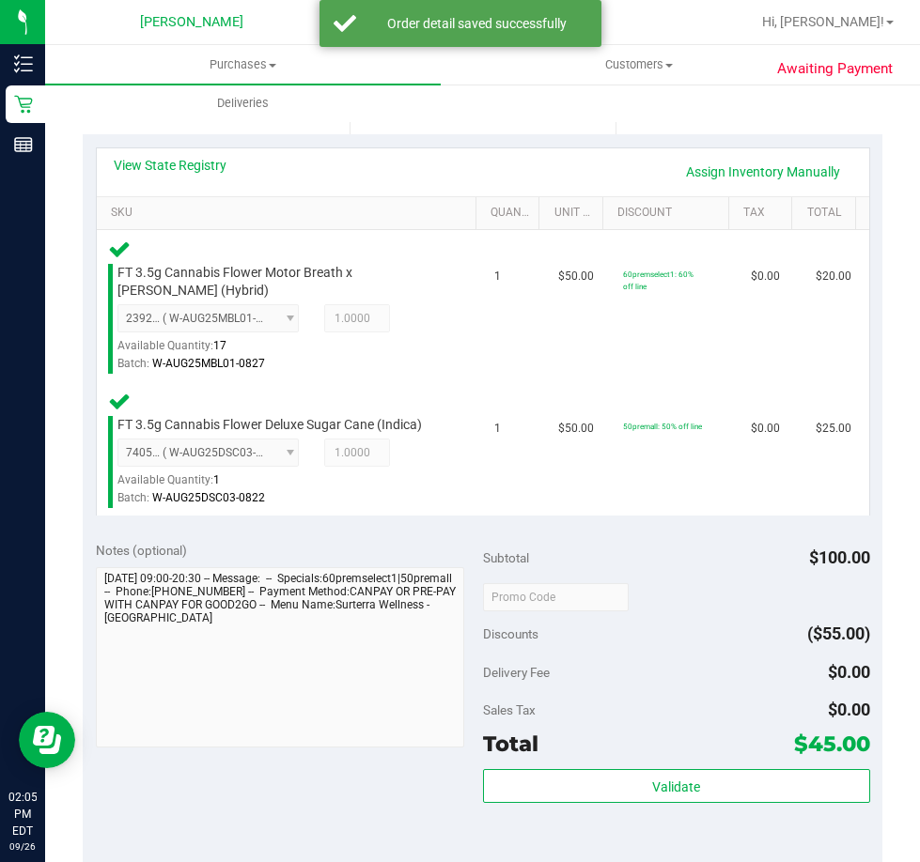
scroll to position [903, 0]
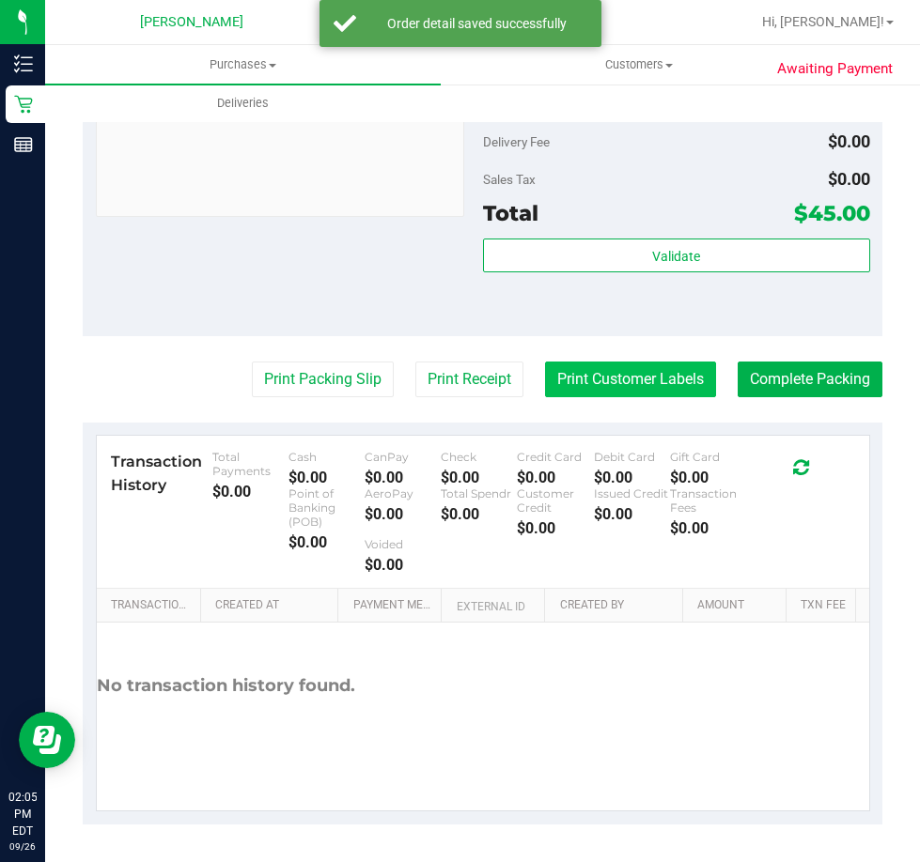
click at [600, 373] on button "Print Customer Labels" at bounding box center [630, 380] width 171 height 36
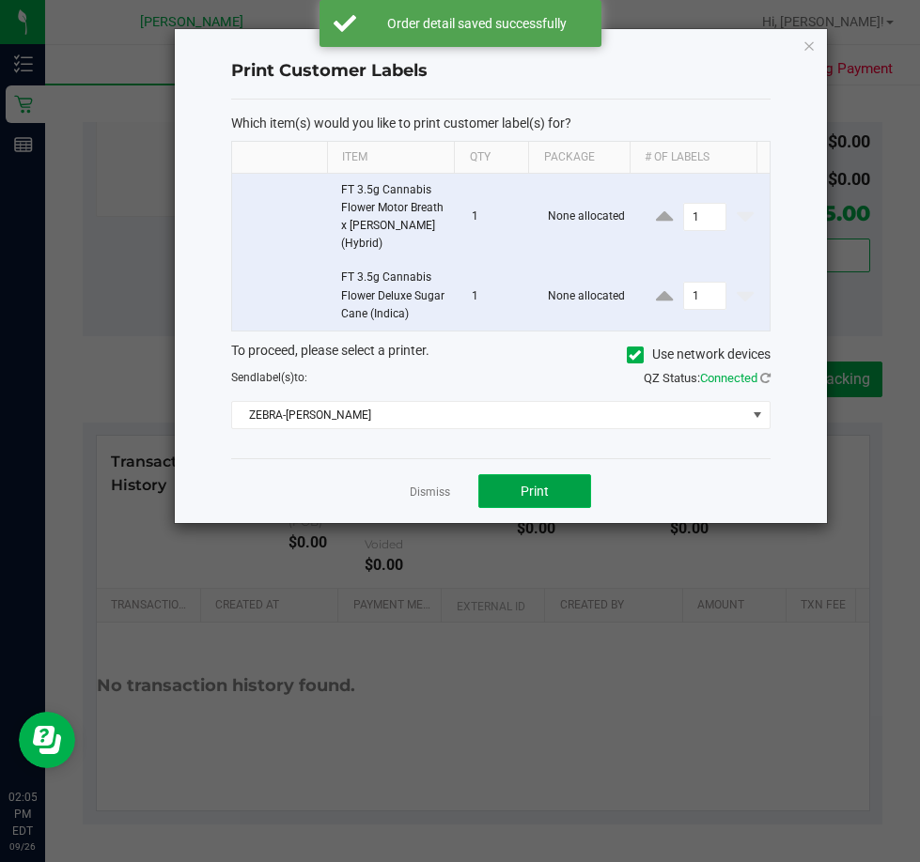
click at [502, 474] on button "Print" at bounding box center [534, 491] width 113 height 34
click at [420, 485] on link "Dismiss" at bounding box center [430, 493] width 40 height 16
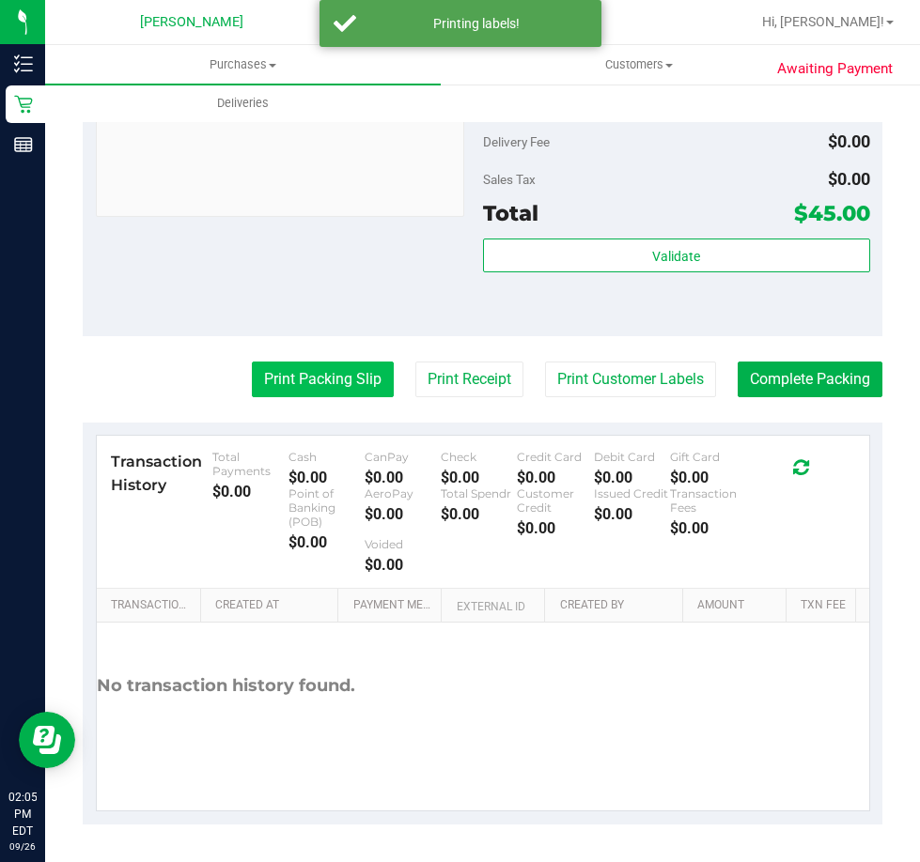
click at [318, 386] on button "Print Packing Slip" at bounding box center [323, 380] width 142 height 36
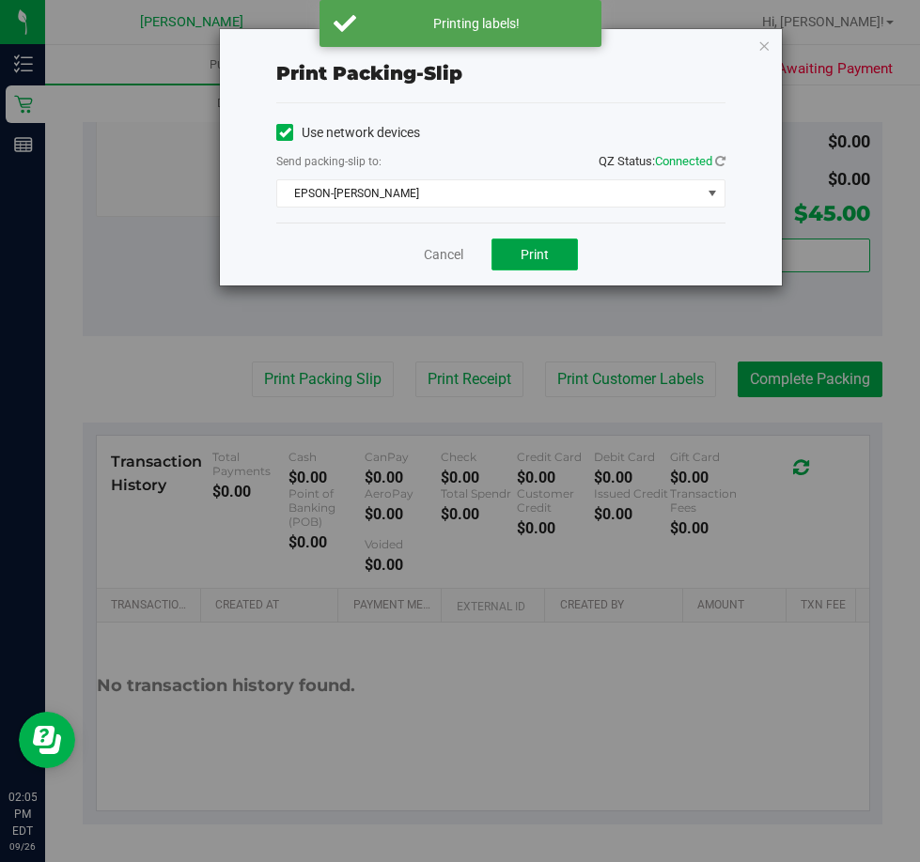
click at [541, 255] on span "Print" at bounding box center [534, 254] width 28 height 15
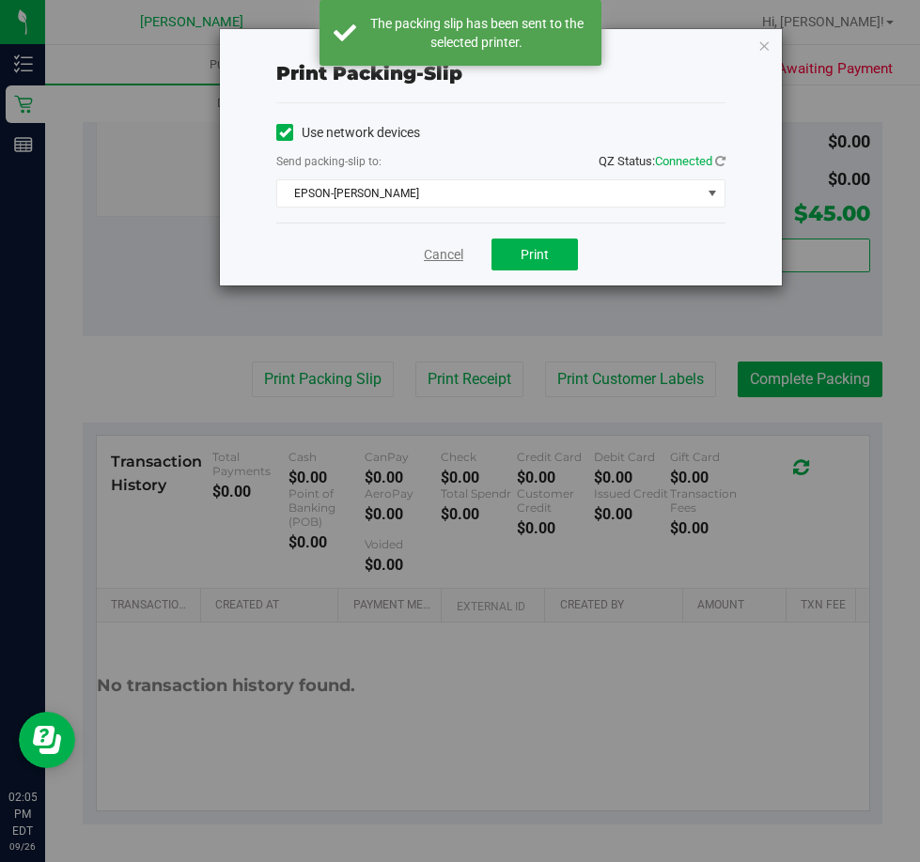
click at [433, 250] on link "Cancel" at bounding box center [443, 255] width 39 height 20
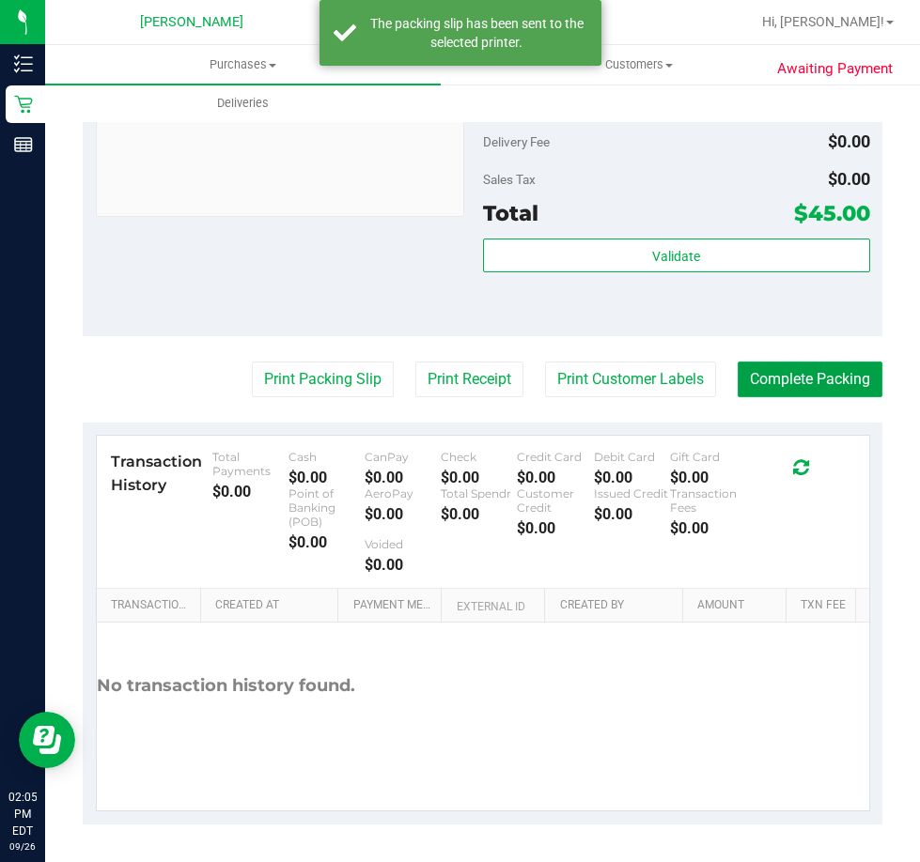
click at [772, 376] on button "Complete Packing" at bounding box center [809, 380] width 145 height 36
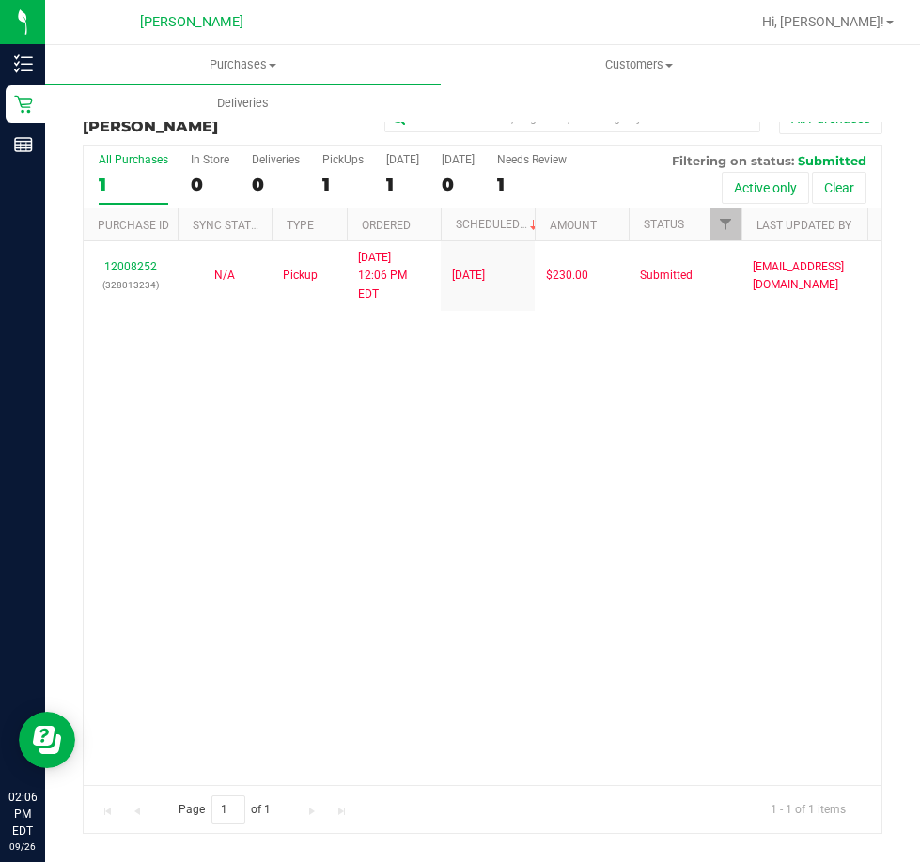
click at [688, 486] on div "12008252 (328013234) N/A Pickup 9/26/2025 12:06 PM EDT 9/26/2025 $230.00 Submit…" at bounding box center [483, 512] width 798 height 543
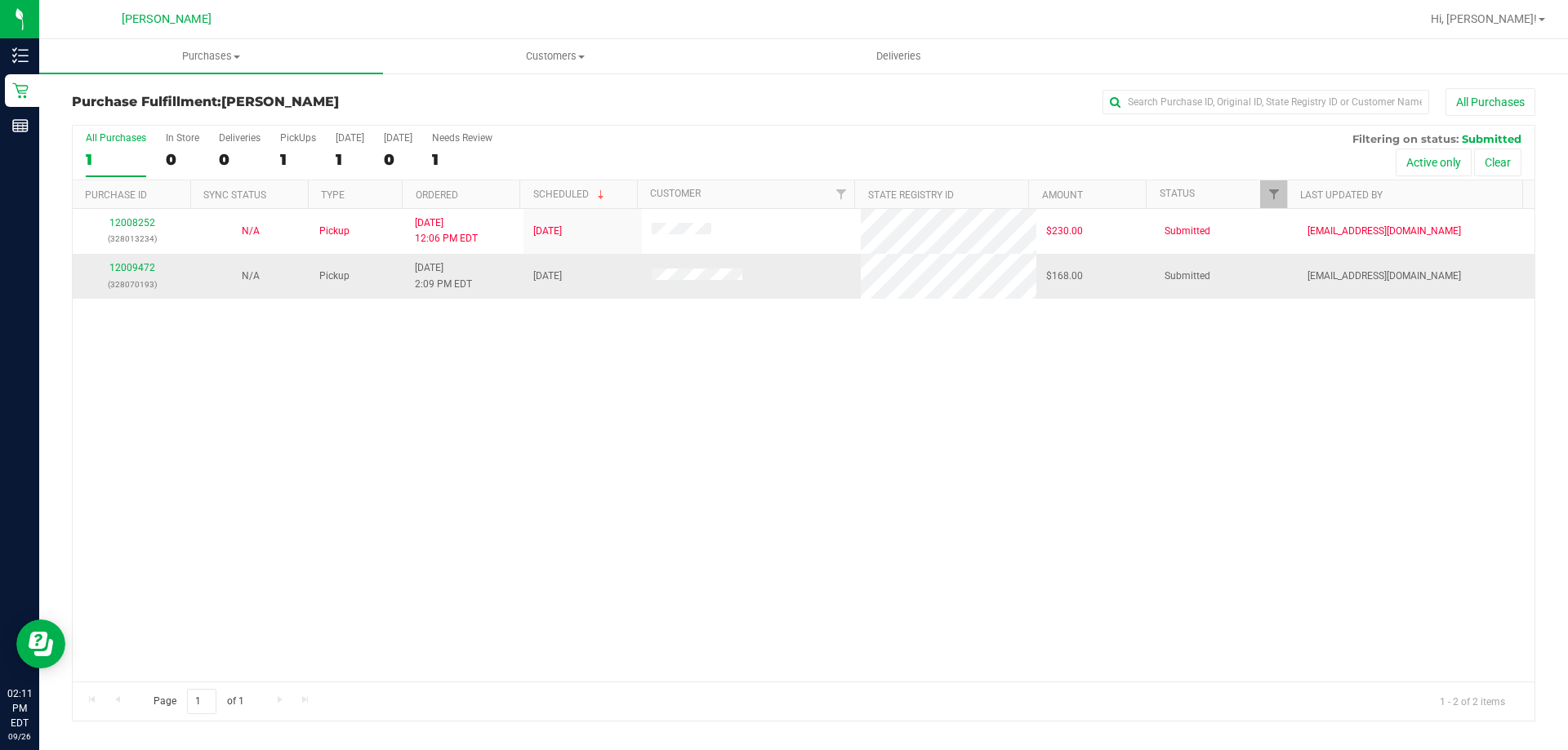
click at [155, 269] on div "12009472 (328070193)" at bounding box center [132, 276] width 99 height 31
click at [130, 272] on link "12009472" at bounding box center [132, 268] width 46 height 11
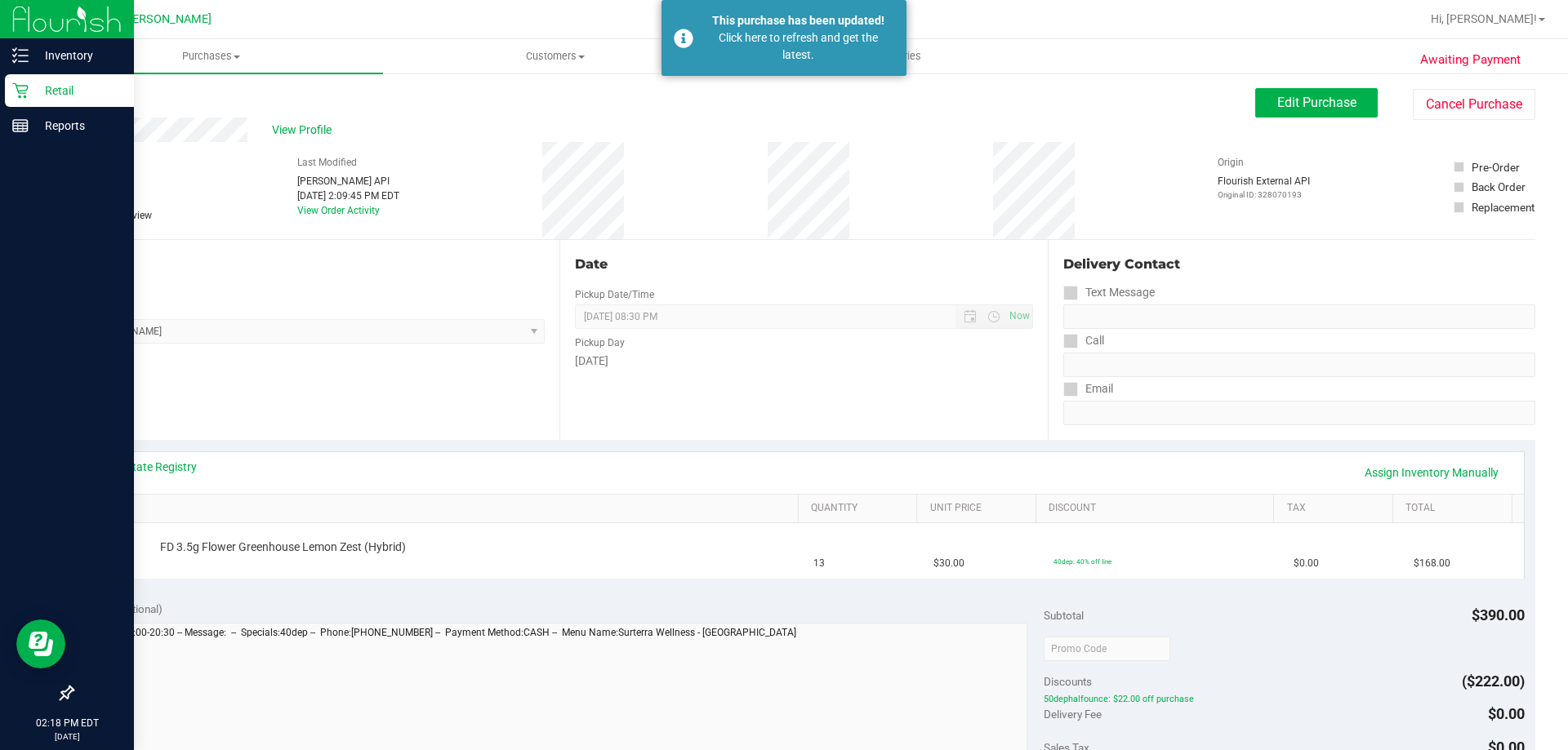
click at [24, 87] on icon at bounding box center [20, 90] width 17 height 17
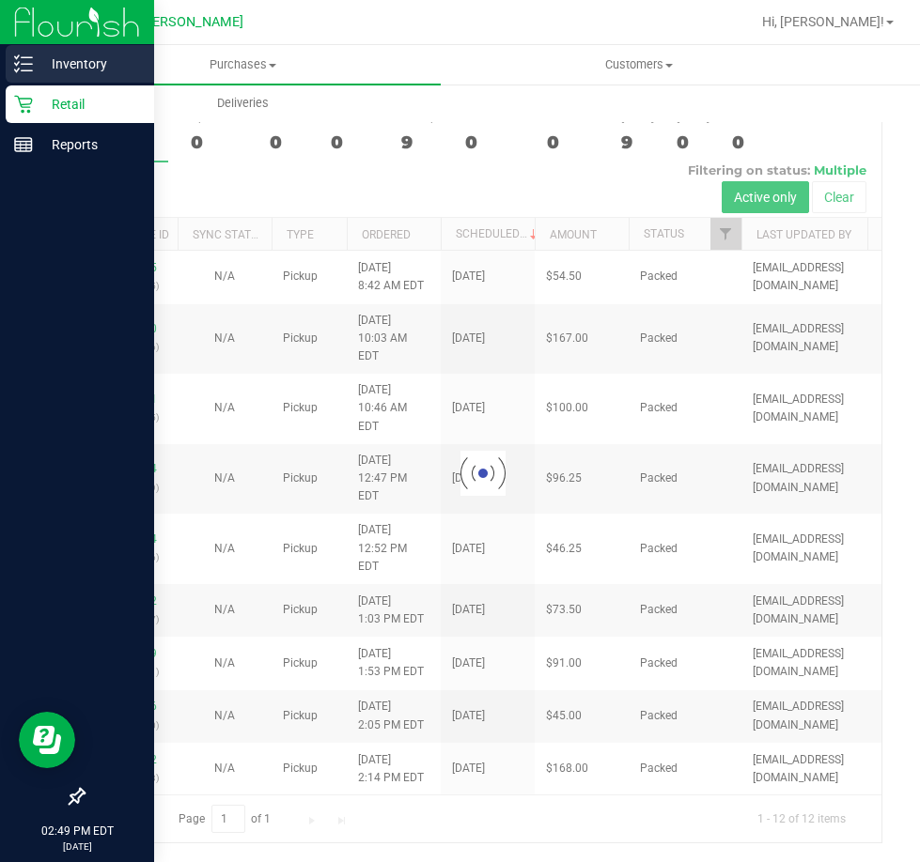
click at [33, 54] on p "Inventory" at bounding box center [89, 64] width 113 height 23
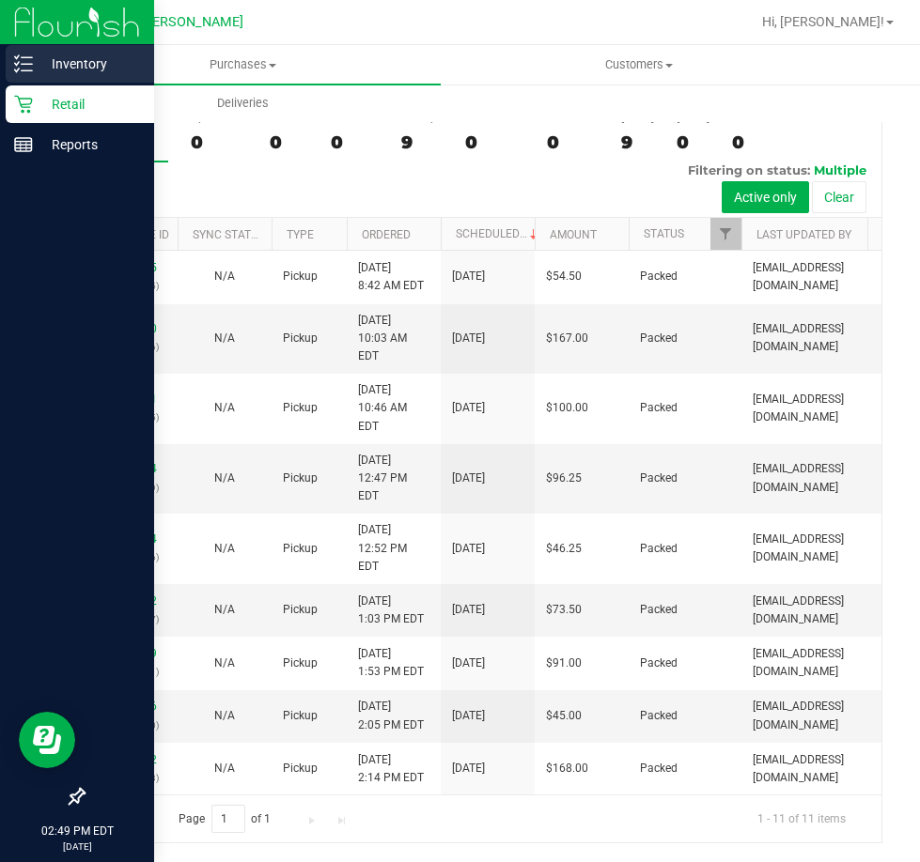
click at [17, 60] on icon at bounding box center [23, 63] width 19 height 19
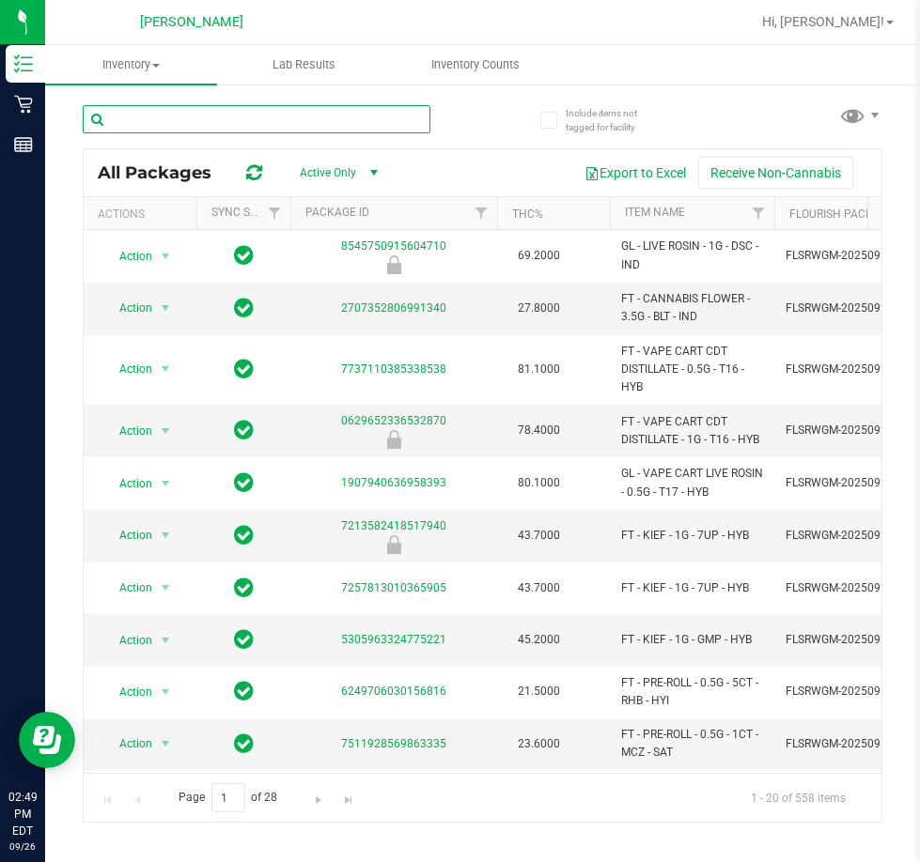
click at [186, 119] on input "text" at bounding box center [257, 119] width 348 height 28
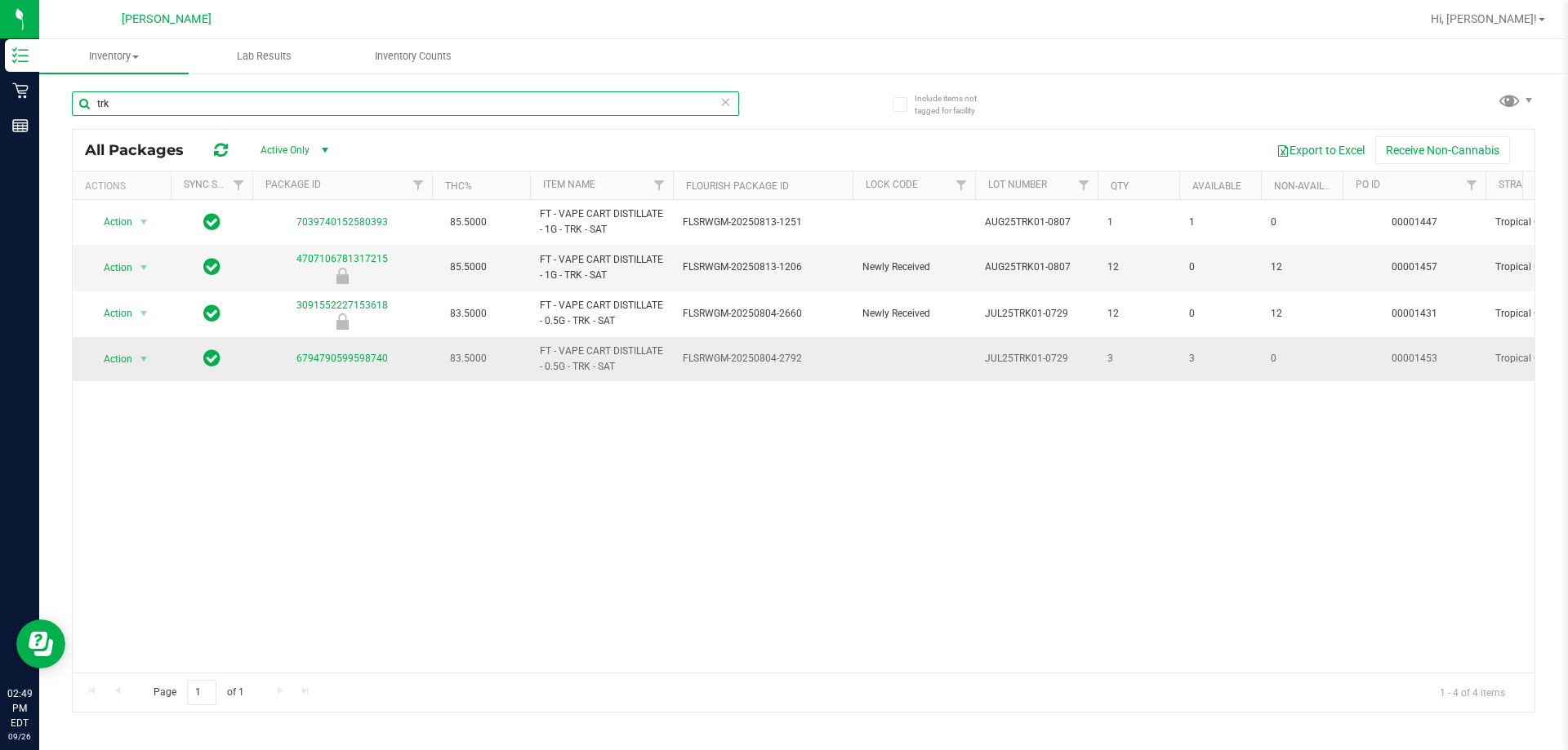
type input "trk"
click at [967, 362] on td at bounding box center [914, 359] width 123 height 44
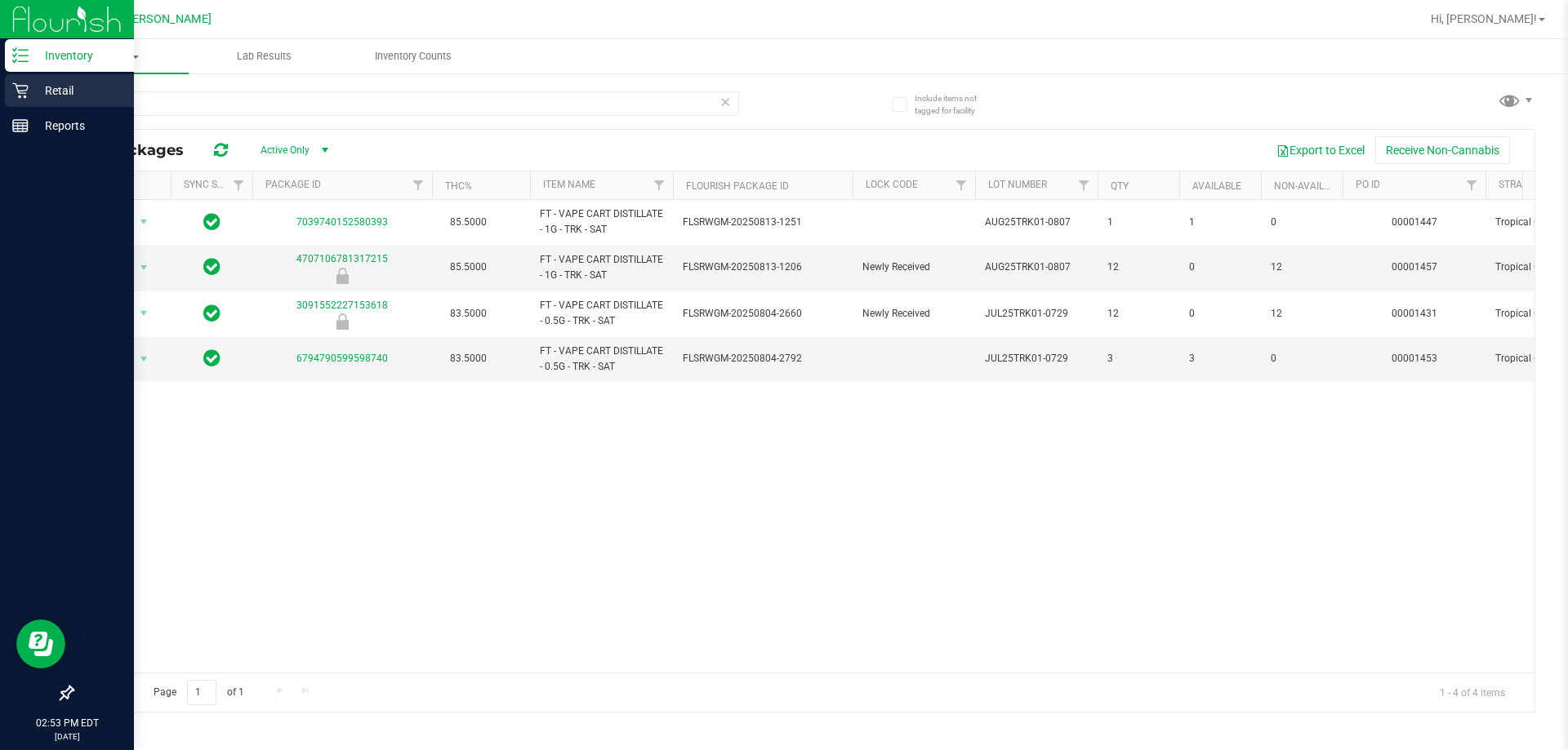
click at [26, 99] on div "Retail" at bounding box center [70, 90] width 129 height 33
